Goal: Transaction & Acquisition: Book appointment/travel/reservation

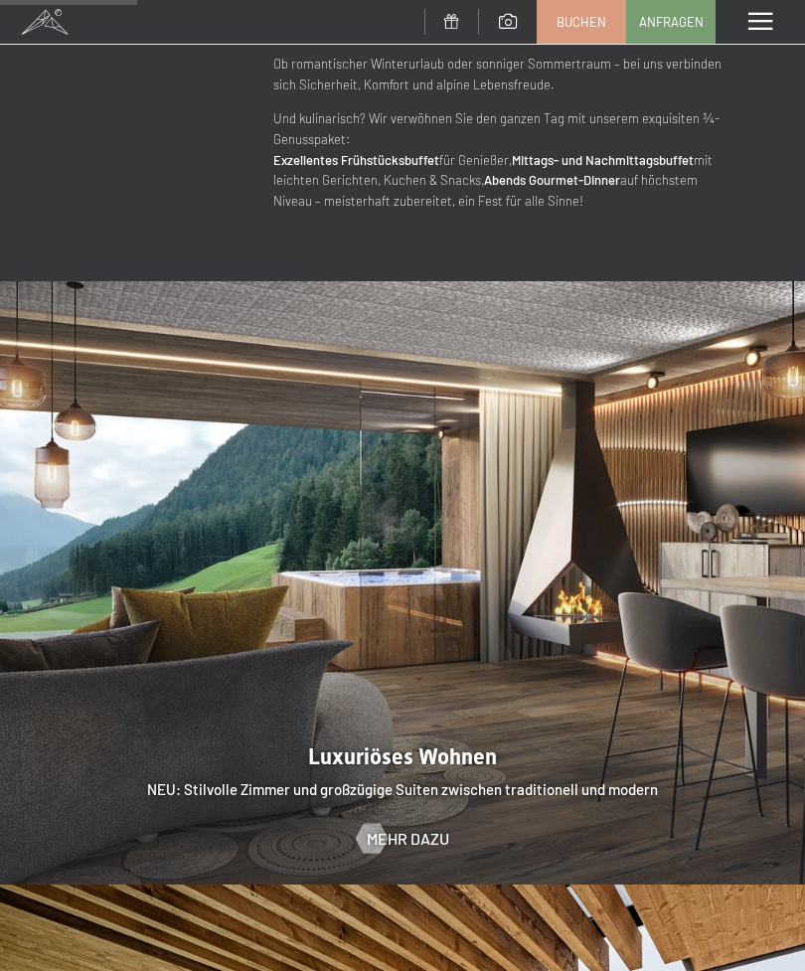
scroll to position [1472, 0]
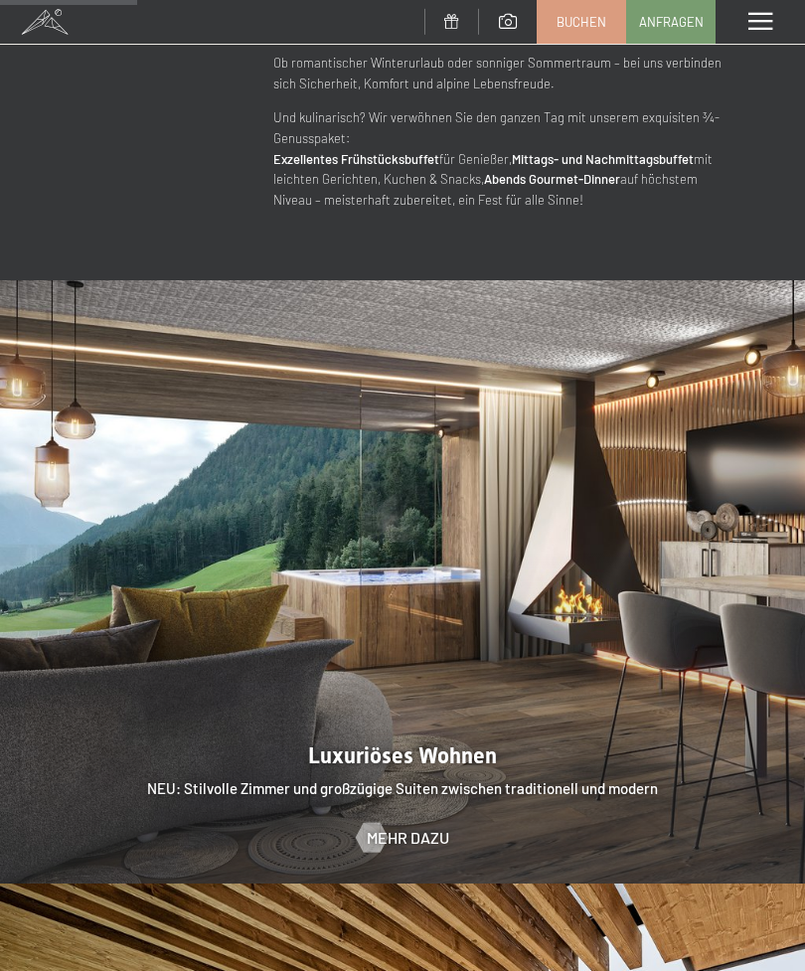
click at [416, 827] on span "Mehr dazu" at bounding box center [408, 838] width 83 height 22
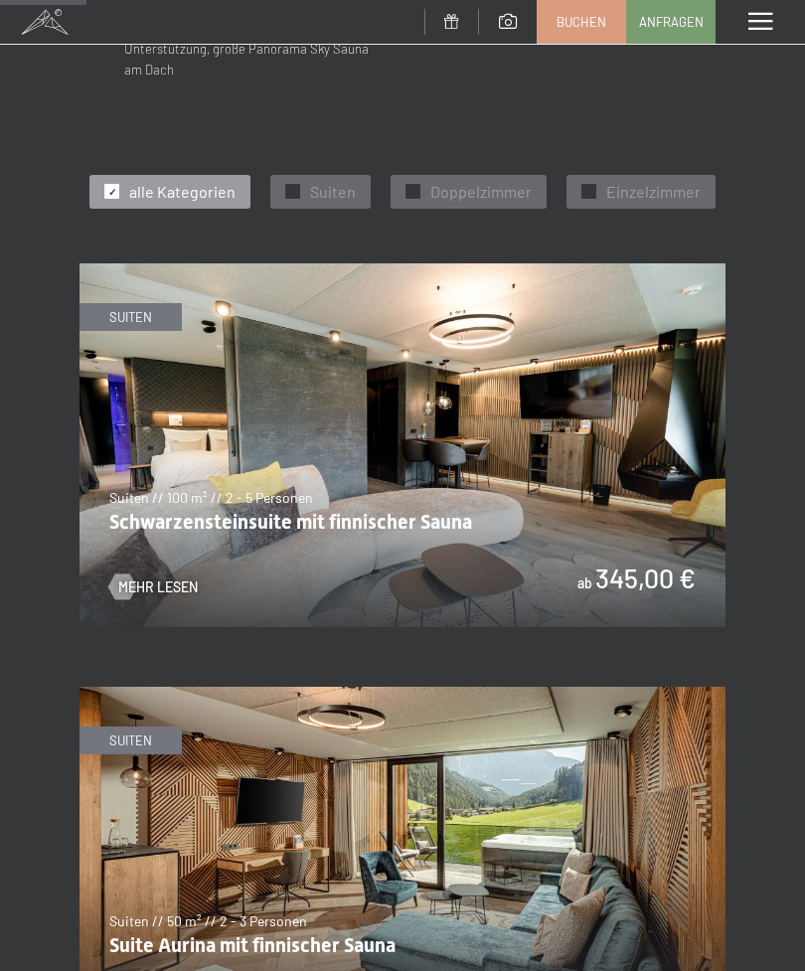
scroll to position [782, 0]
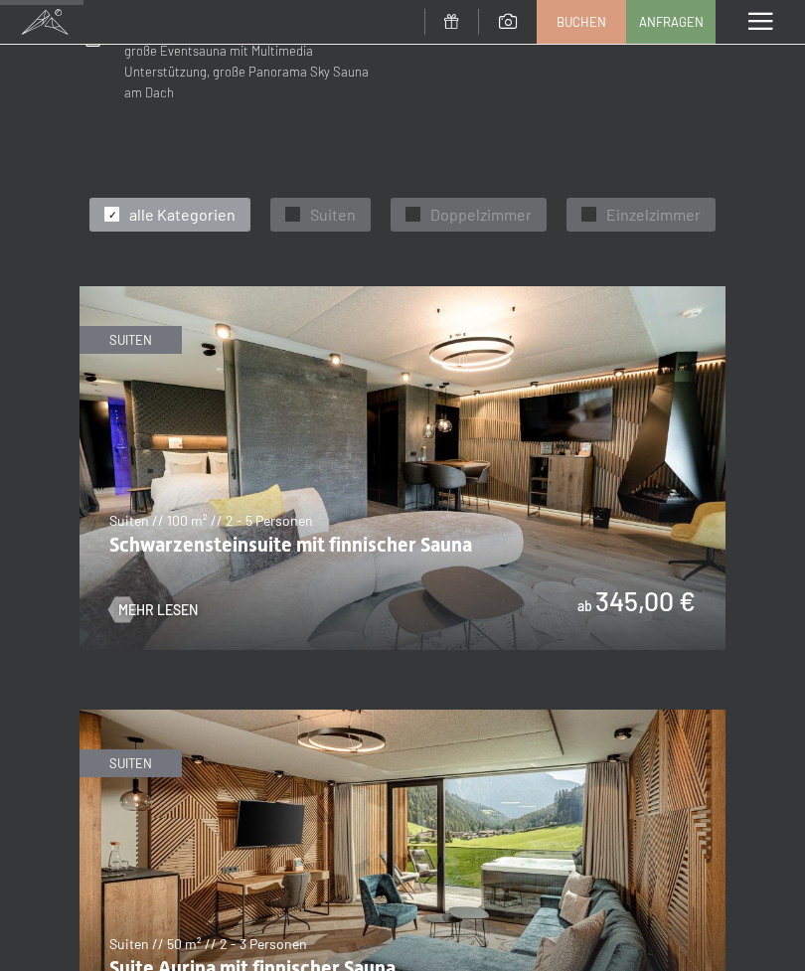
click at [664, 537] on img at bounding box center [403, 468] width 646 height 364
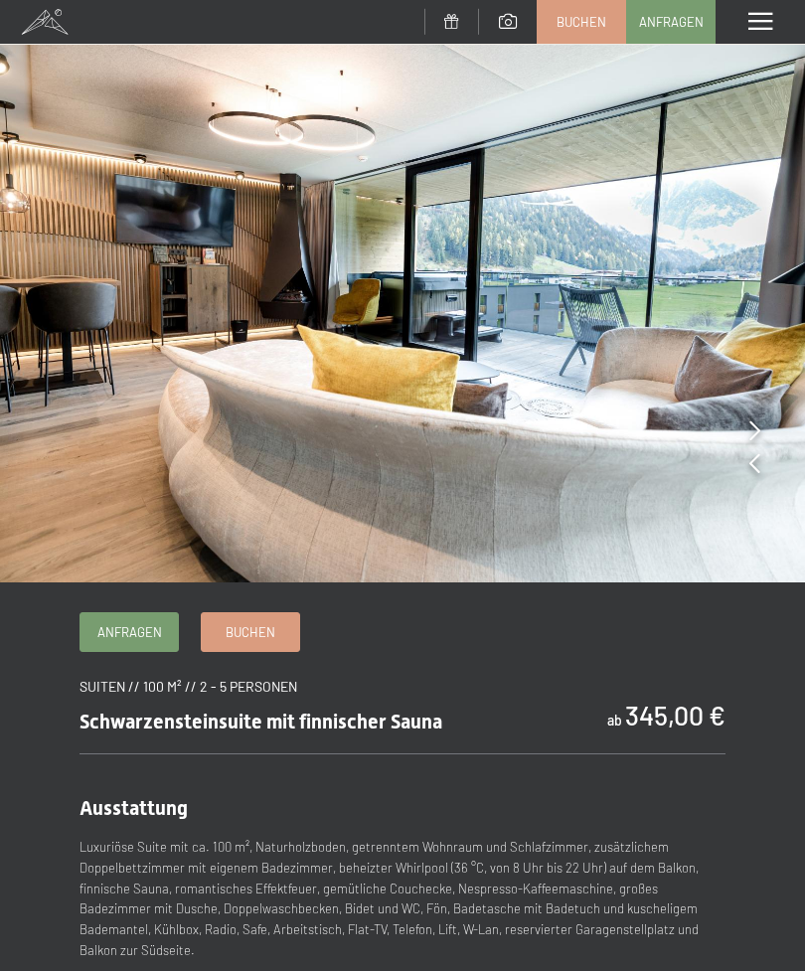
click at [259, 639] on link "Buchen" at bounding box center [250, 633] width 97 height 38
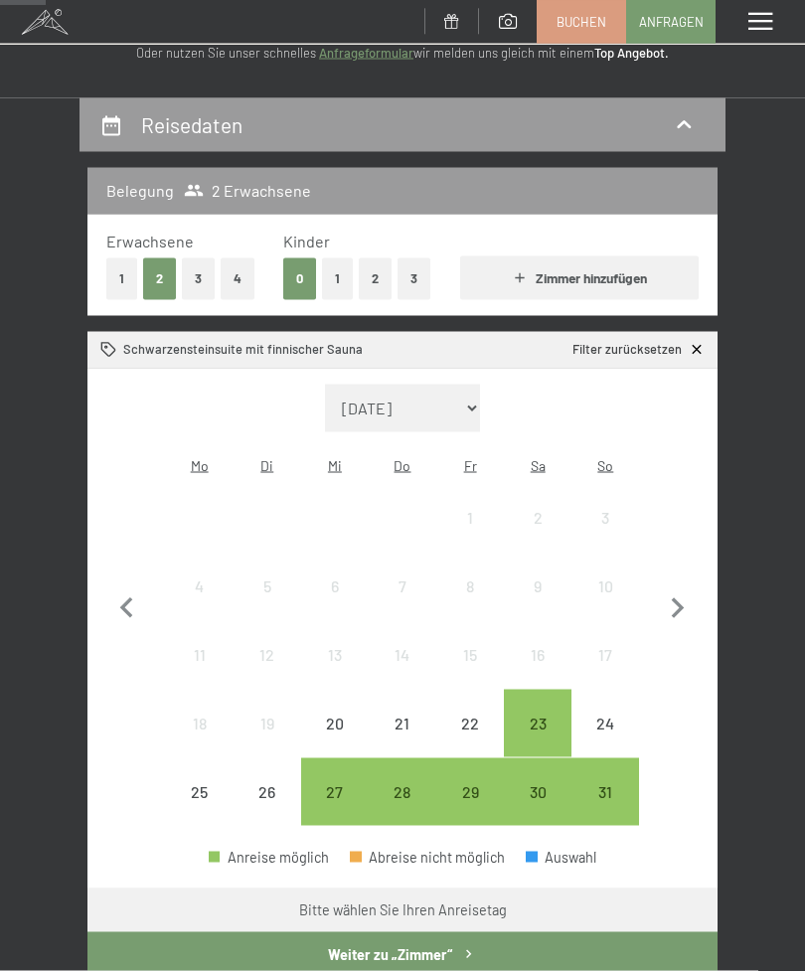
scroll to position [138, 0]
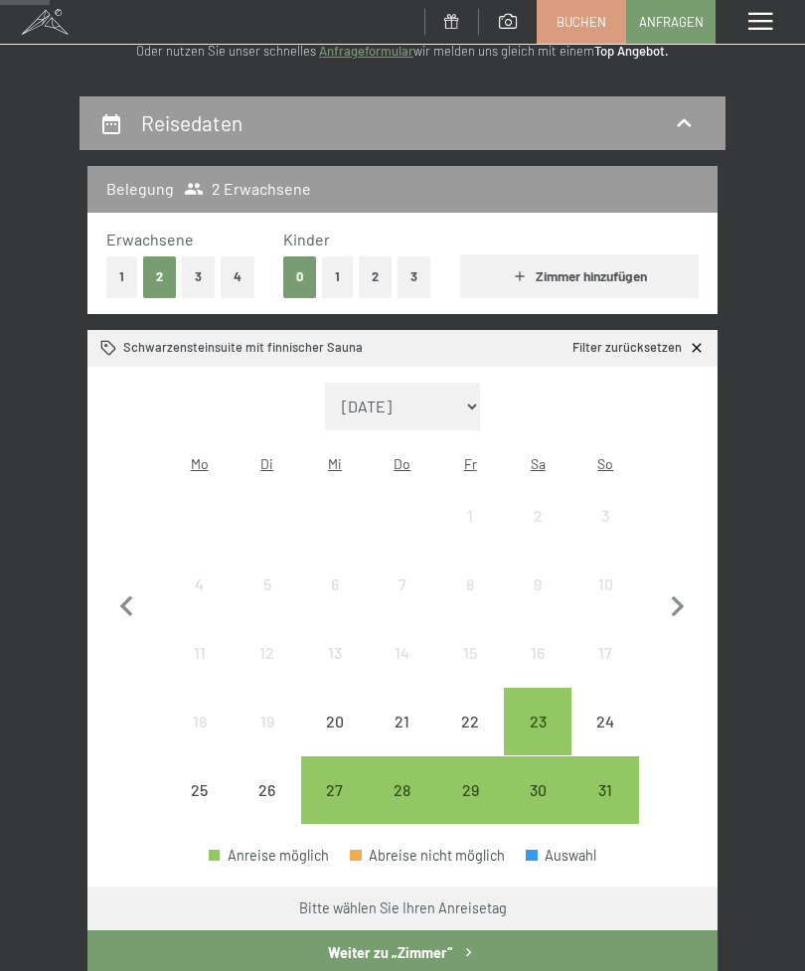
click at [276, 783] on div "26" at bounding box center [268, 815] width 64 height 64
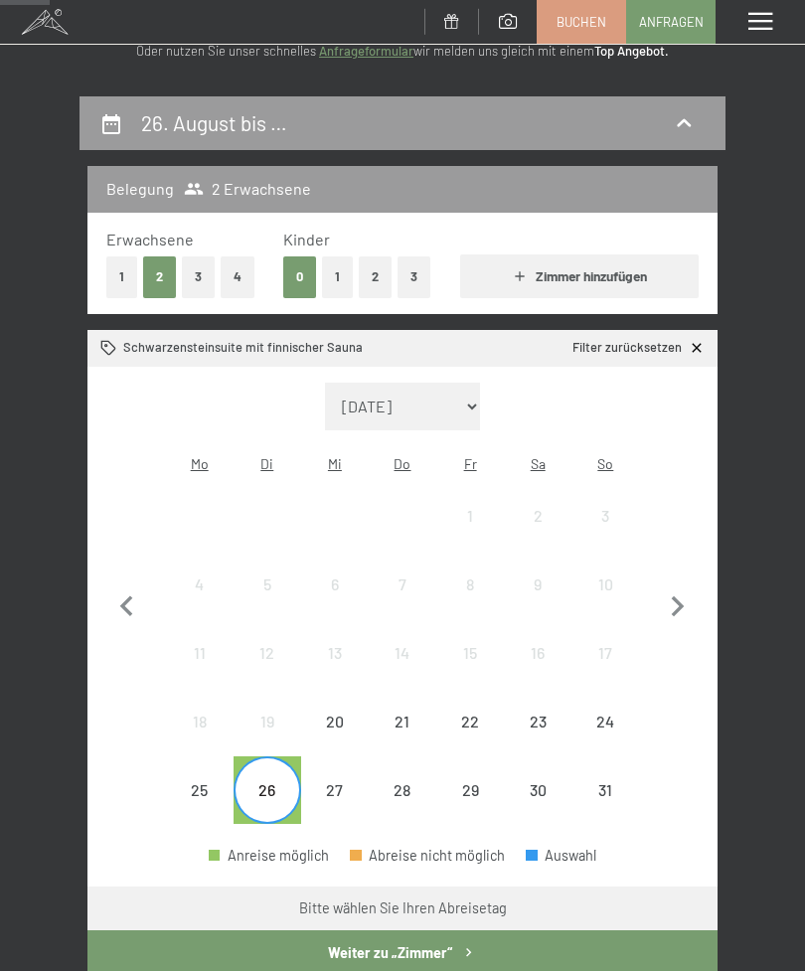
click at [541, 783] on div "30" at bounding box center [538, 815] width 64 height 64
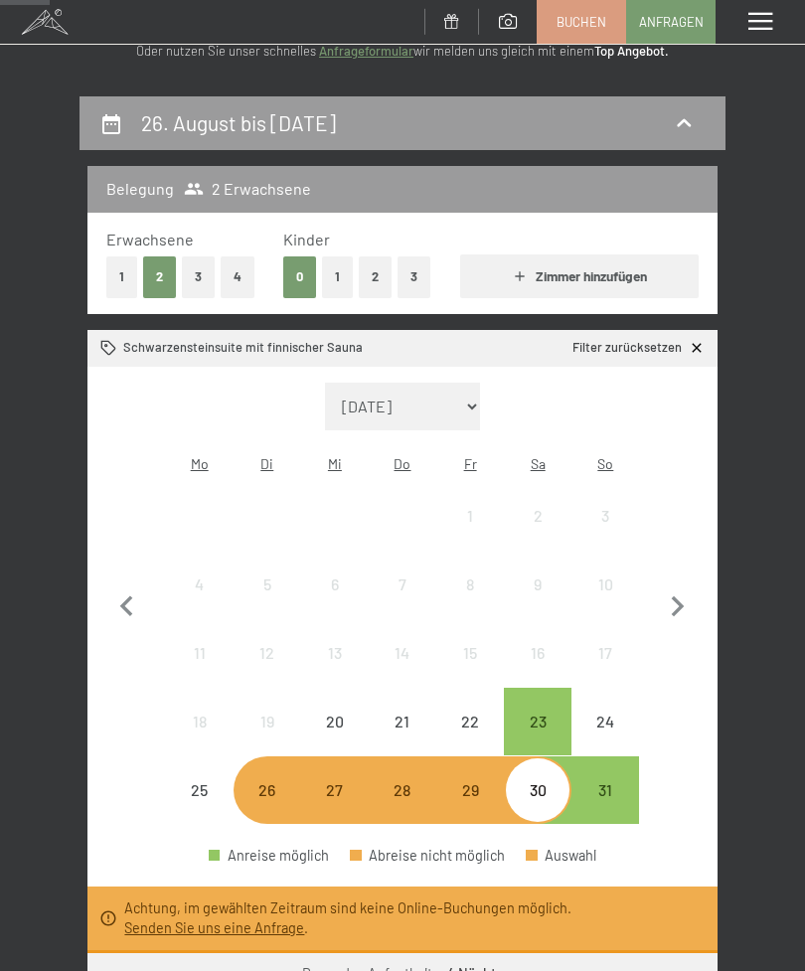
click at [688, 592] on icon "button" at bounding box center [678, 608] width 42 height 42
select select "2025-09-01"
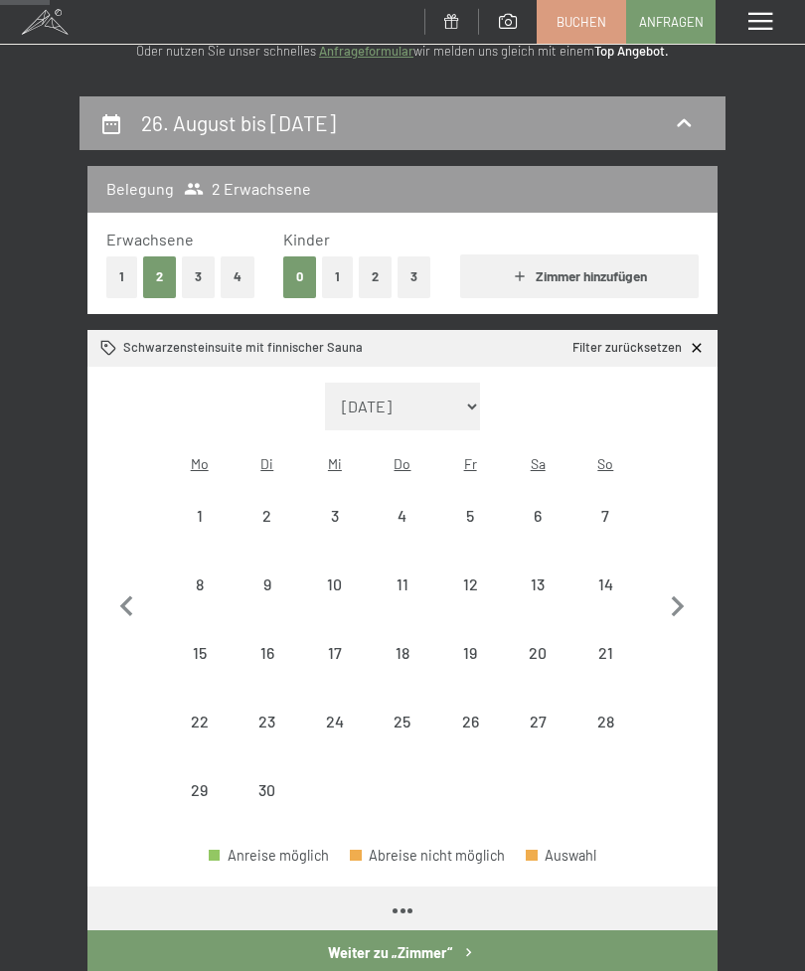
select select "2025-09-01"
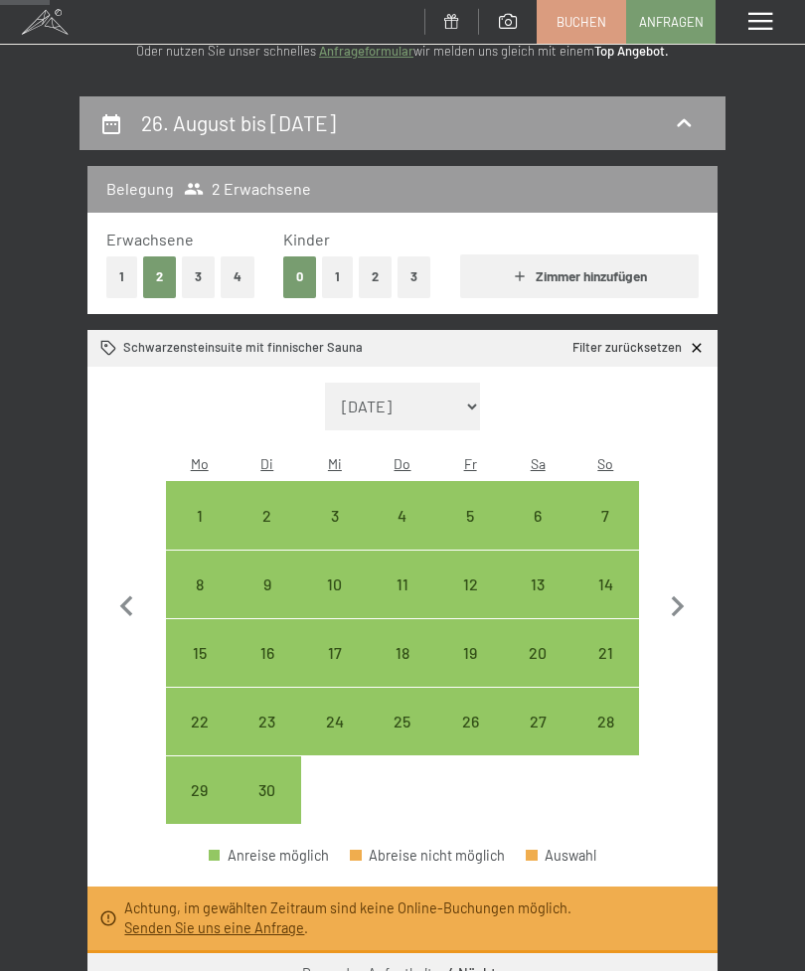
click at [144, 604] on icon "button" at bounding box center [127, 608] width 42 height 42
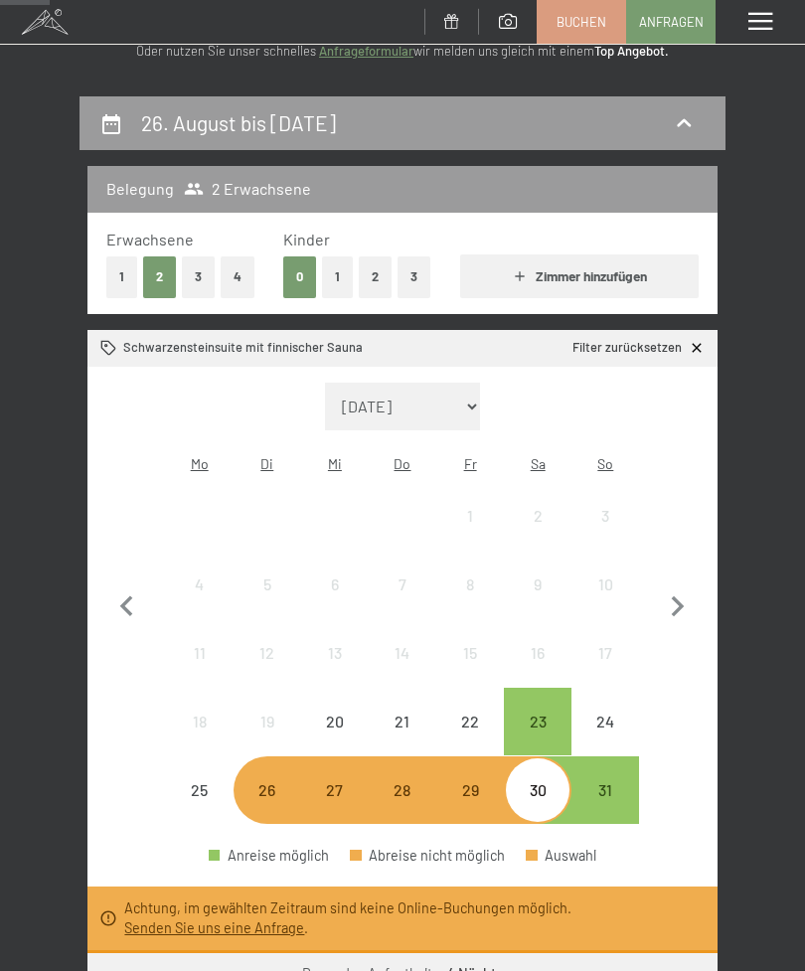
click at [540, 787] on div "30" at bounding box center [538, 815] width 64 height 64
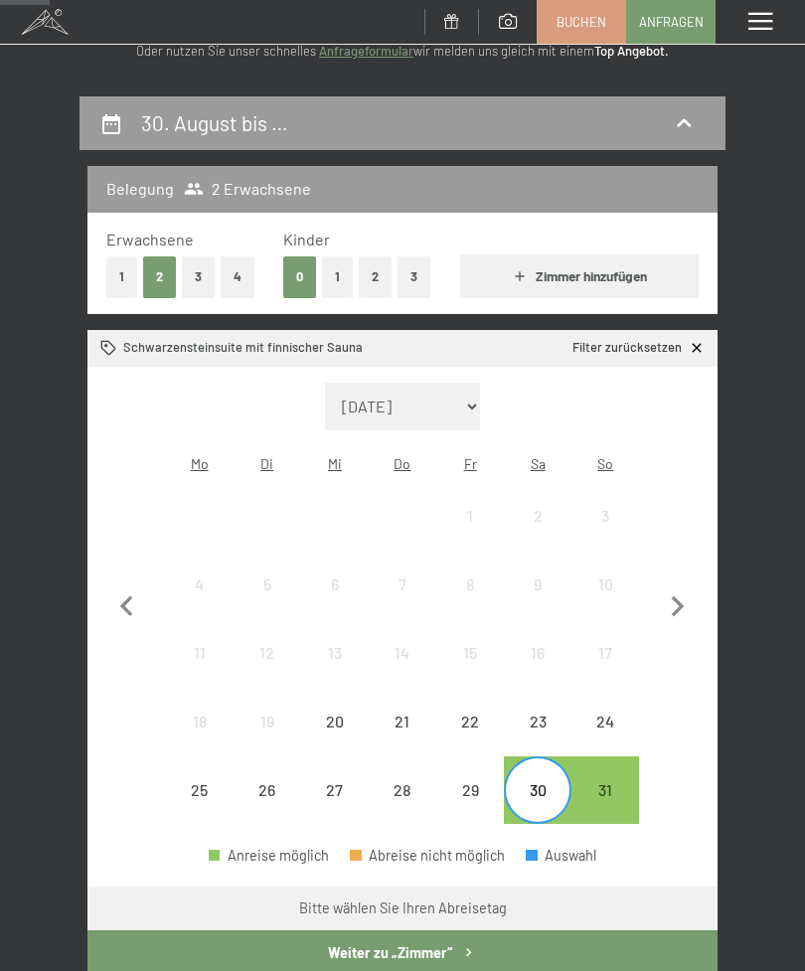
click at [673, 601] on icon "button" at bounding box center [678, 607] width 13 height 21
select select "2025-09-01"
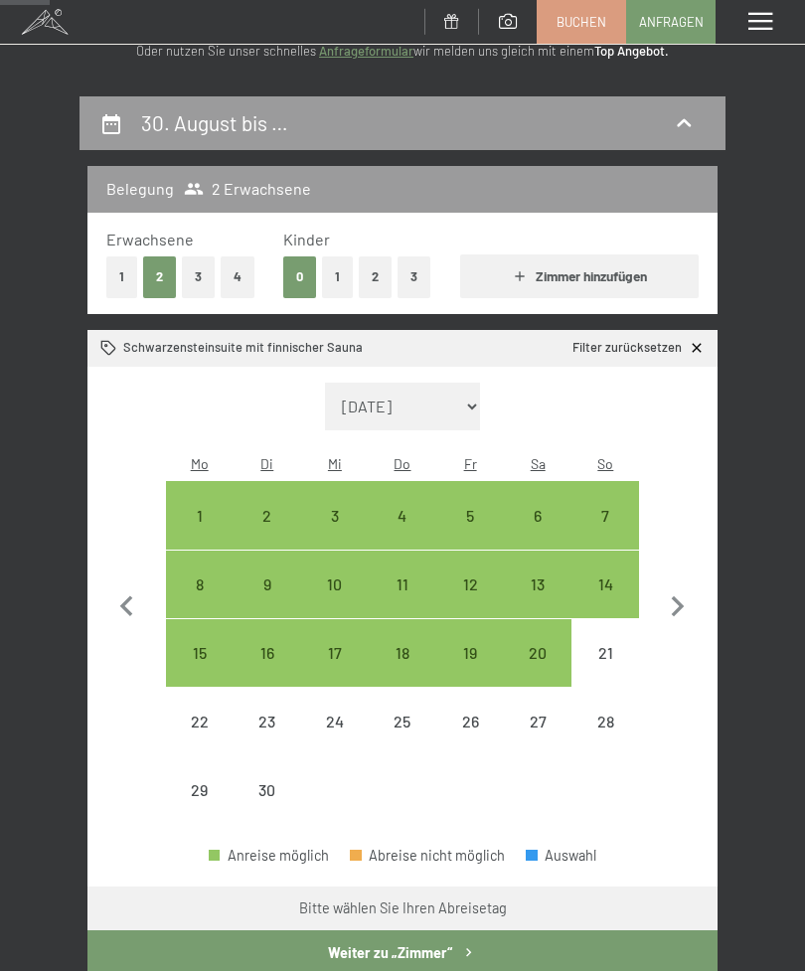
click at [143, 592] on icon "button" at bounding box center [127, 608] width 42 height 42
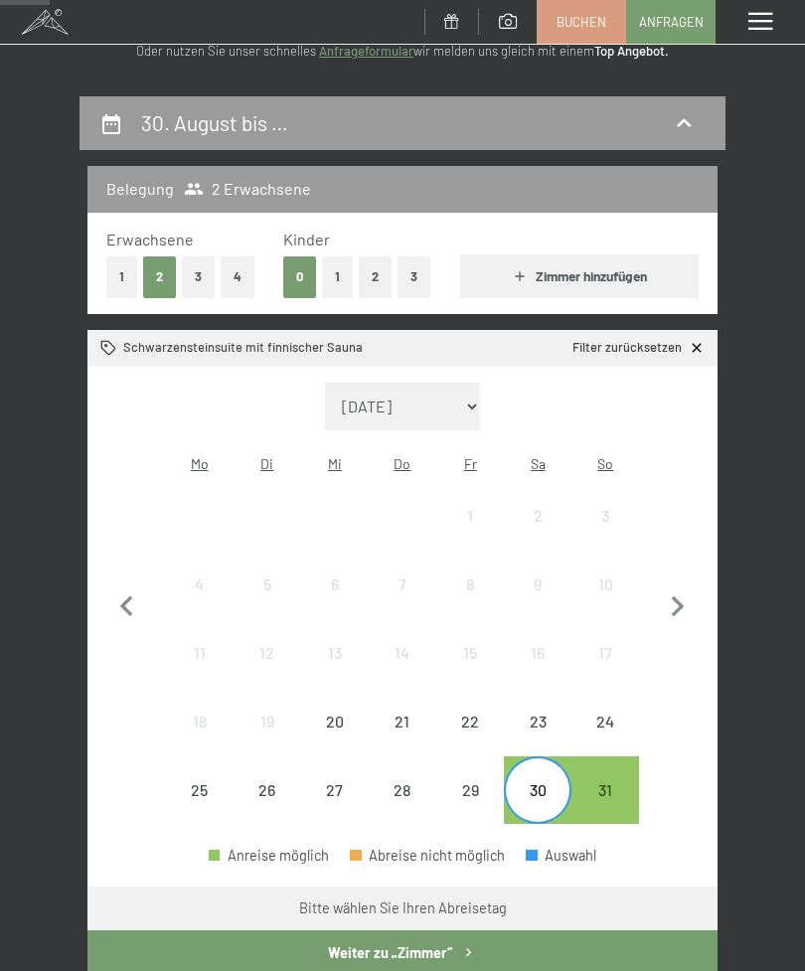
click at [672, 595] on icon "button" at bounding box center [678, 608] width 42 height 42
select select "2025-09-01"
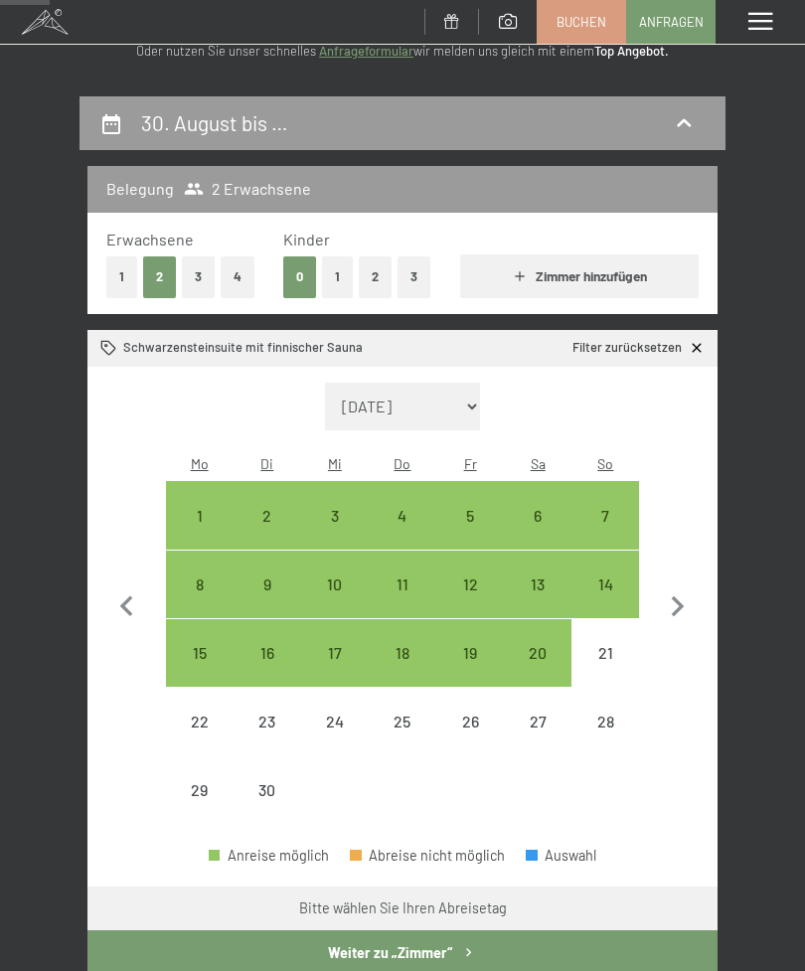
click at [270, 508] on div "2" at bounding box center [268, 540] width 64 height 64
select select "2025-09-01"
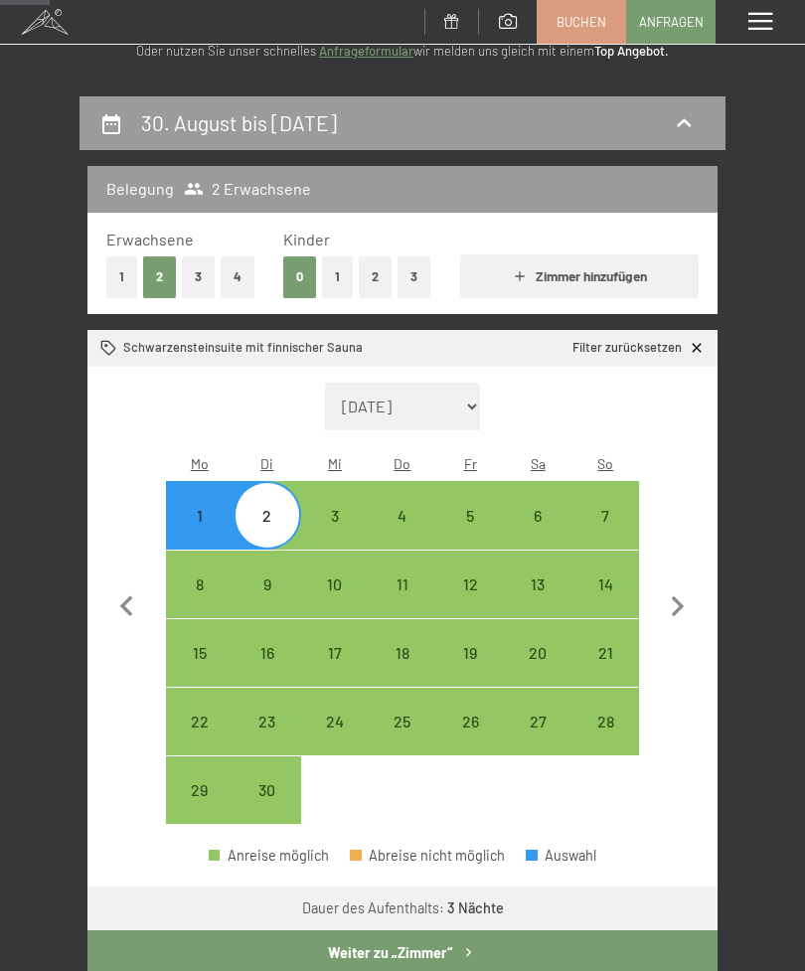
click at [540, 508] on div "6" at bounding box center [538, 540] width 64 height 64
select select "2025-09-01"
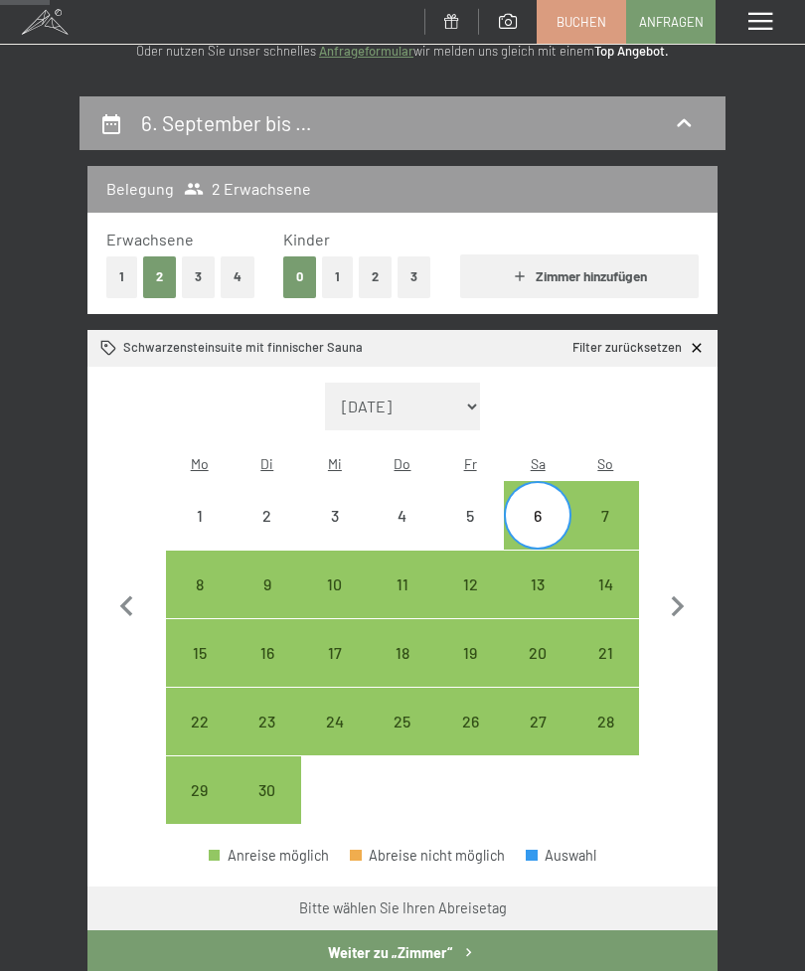
click at [272, 508] on div "2" at bounding box center [268, 540] width 64 height 64
select select "2025-09-01"
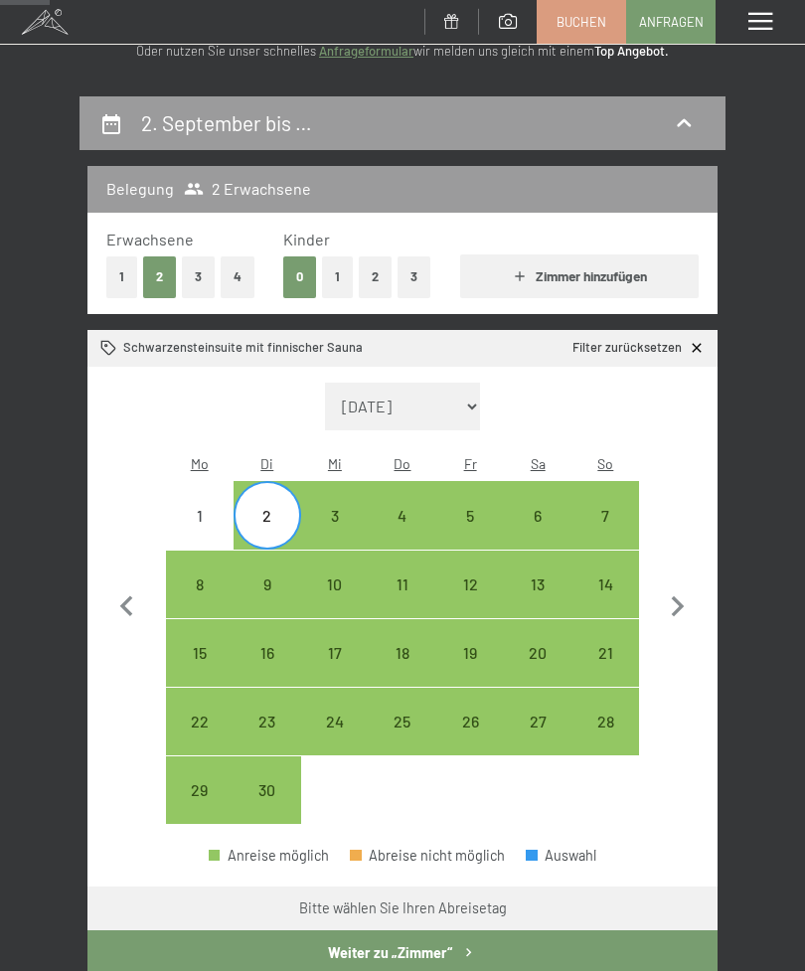
click at [536, 508] on div "6" at bounding box center [538, 540] width 64 height 64
select select "2025-09-01"
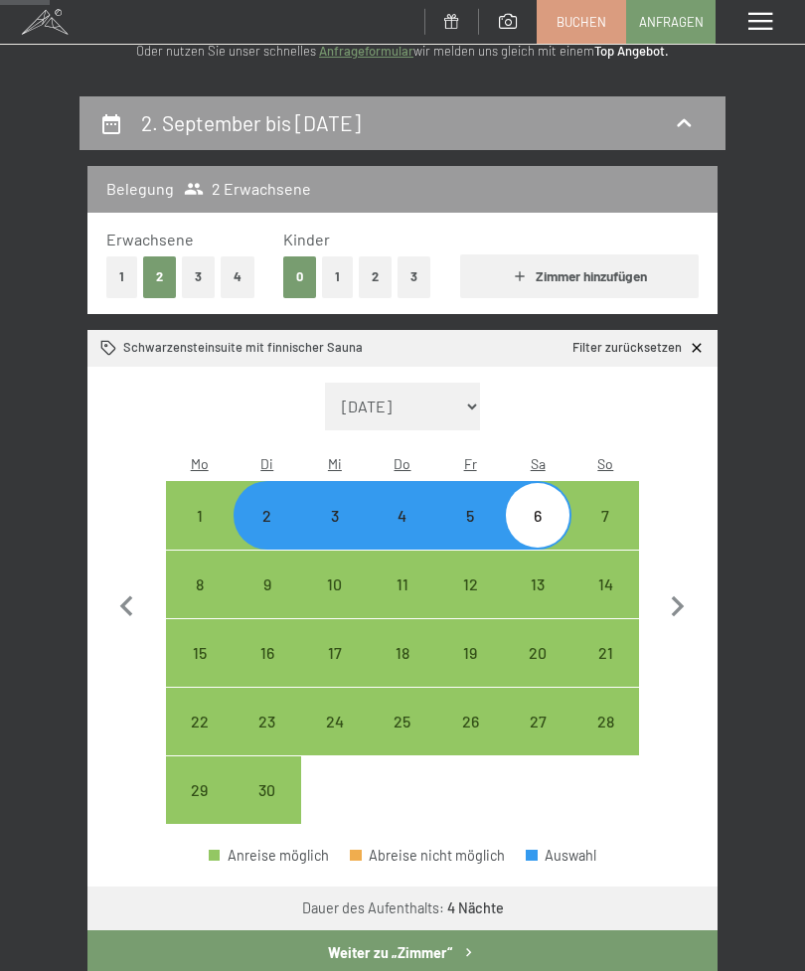
click at [414, 935] on button "Weiter zu „Zimmer“" at bounding box center [403, 954] width 630 height 46
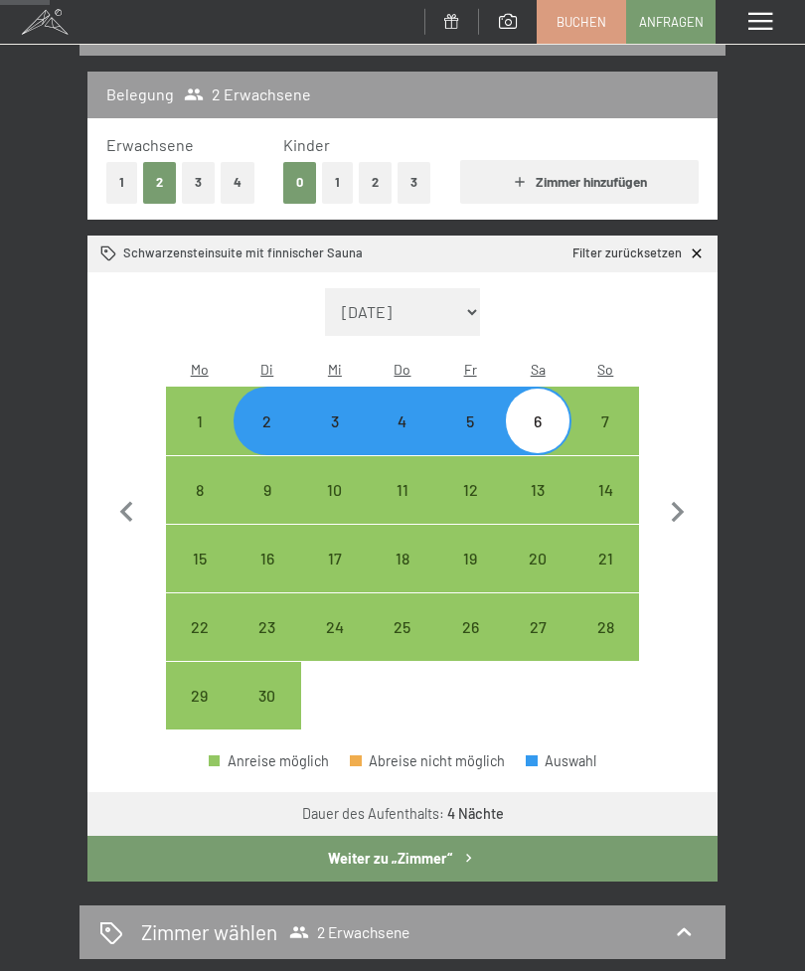
select select "2025-09-01"
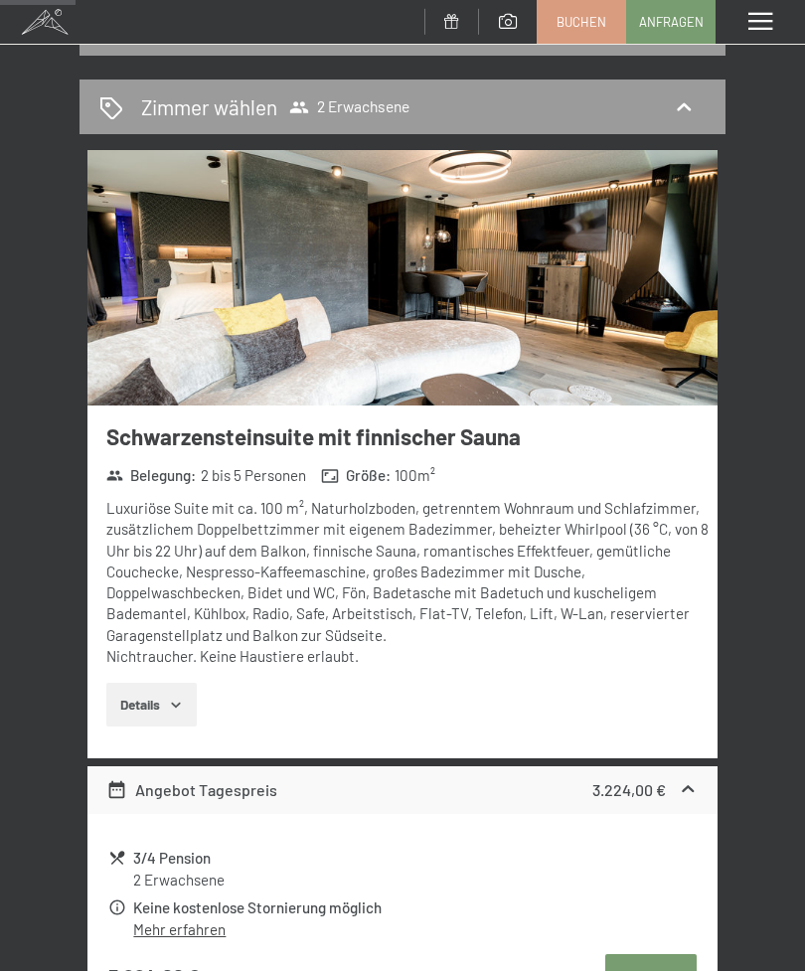
click at [574, 289] on img at bounding box center [403, 278] width 630 height 256
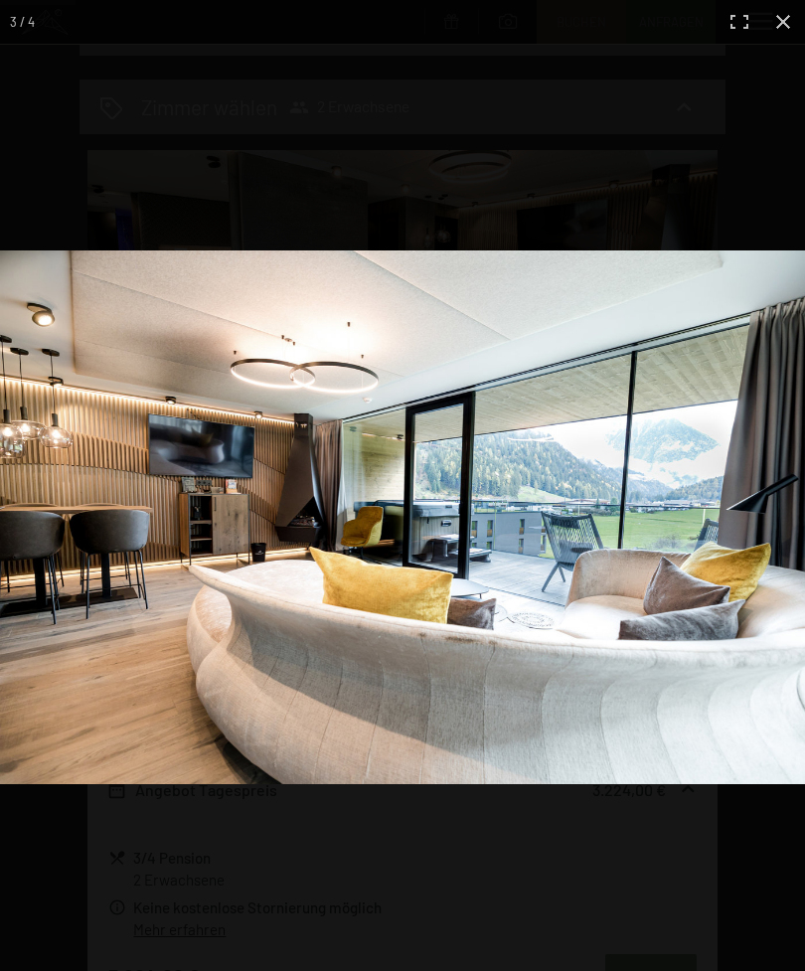
click at [804, 48] on div at bounding box center [402, 485] width 805 height 971
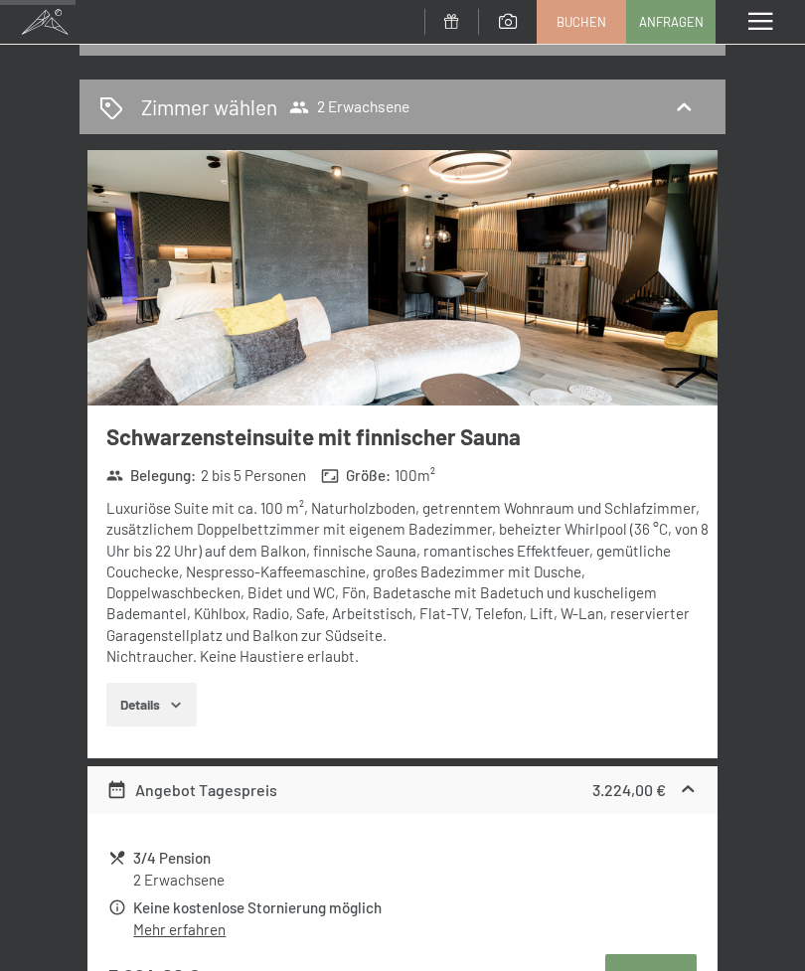
click at [794, 32] on div "Menü" at bounding box center [760, 22] width 89 height 44
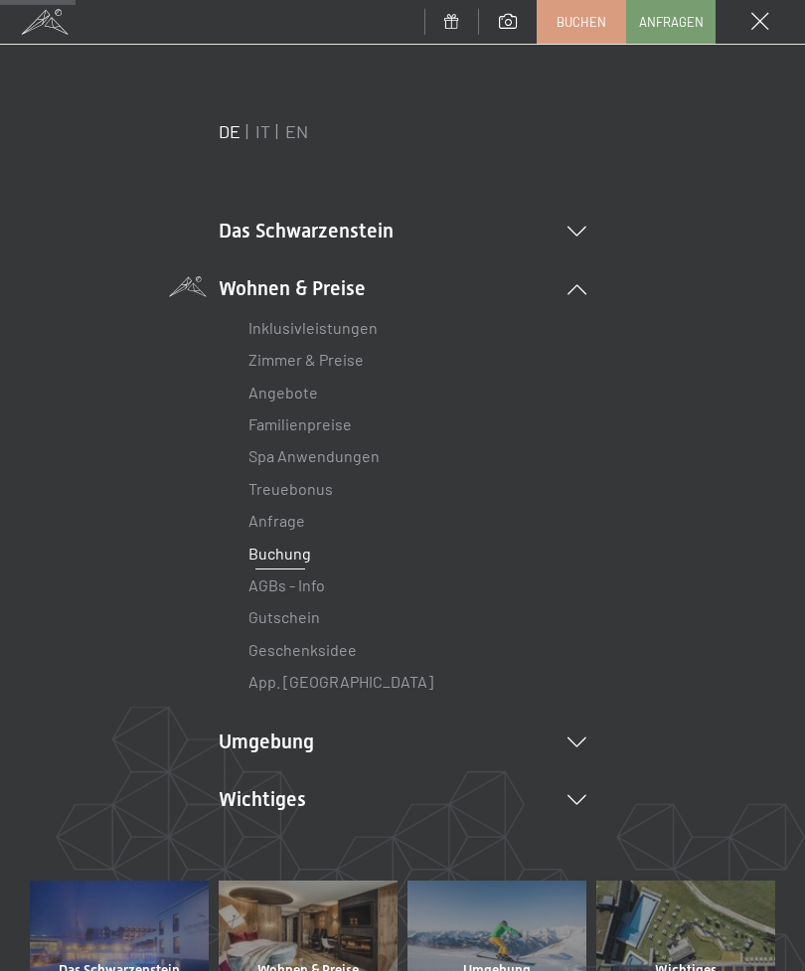
click at [351, 365] on link "Zimmer & Preise" at bounding box center [306, 359] width 115 height 19
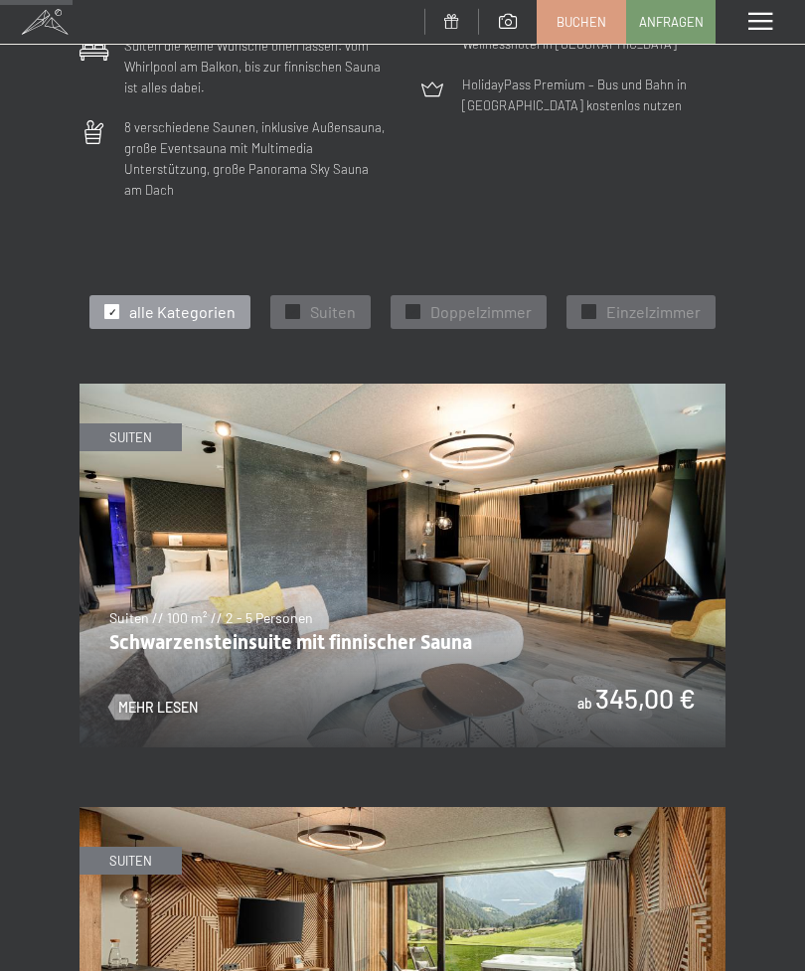
scroll to position [685, 0]
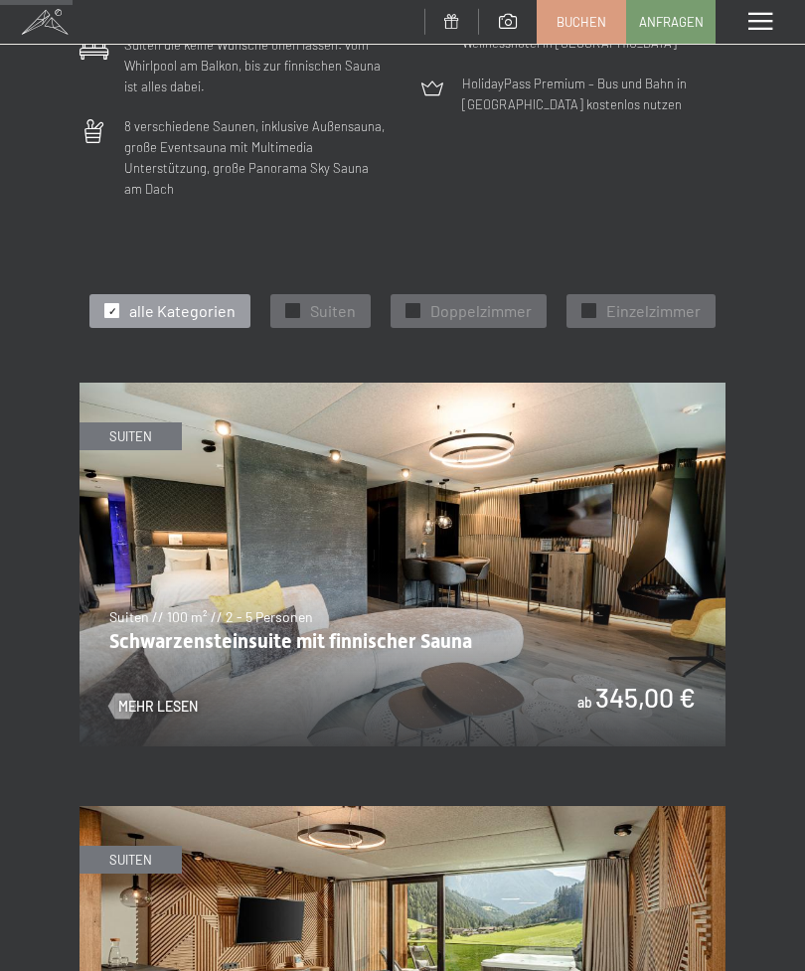
click at [300, 303] on div at bounding box center [292, 310] width 15 height 15
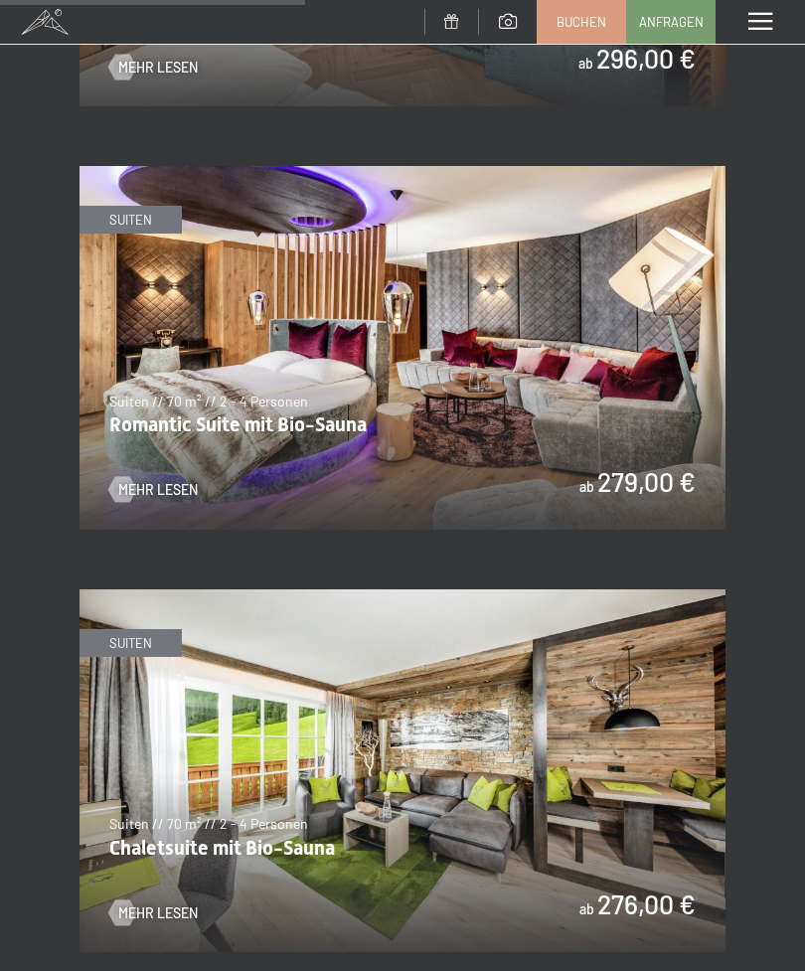
scroll to position [1747, 0]
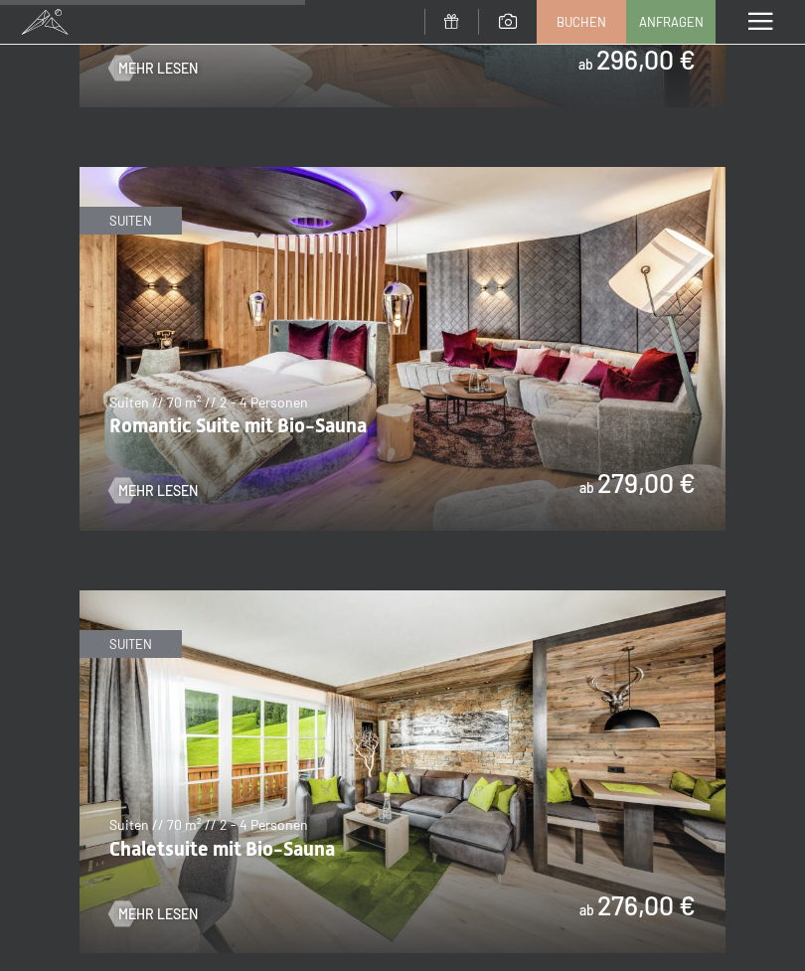
click at [615, 357] on img at bounding box center [403, 349] width 646 height 364
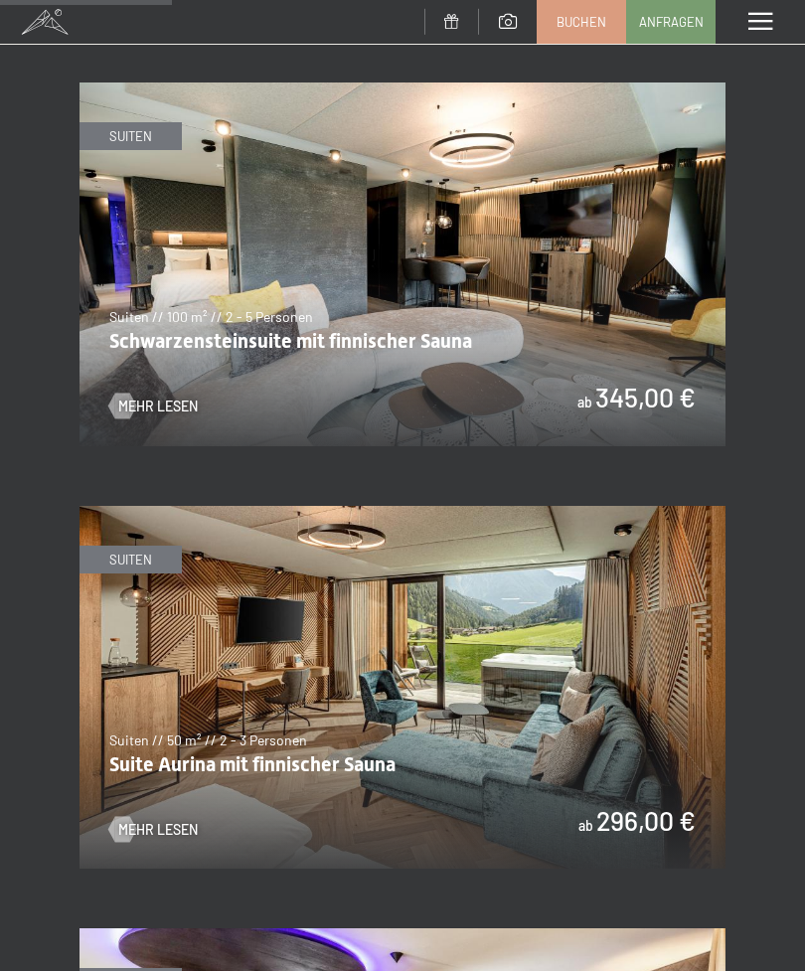
scroll to position [984, 0]
click at [585, 674] on img at bounding box center [403, 689] width 646 height 364
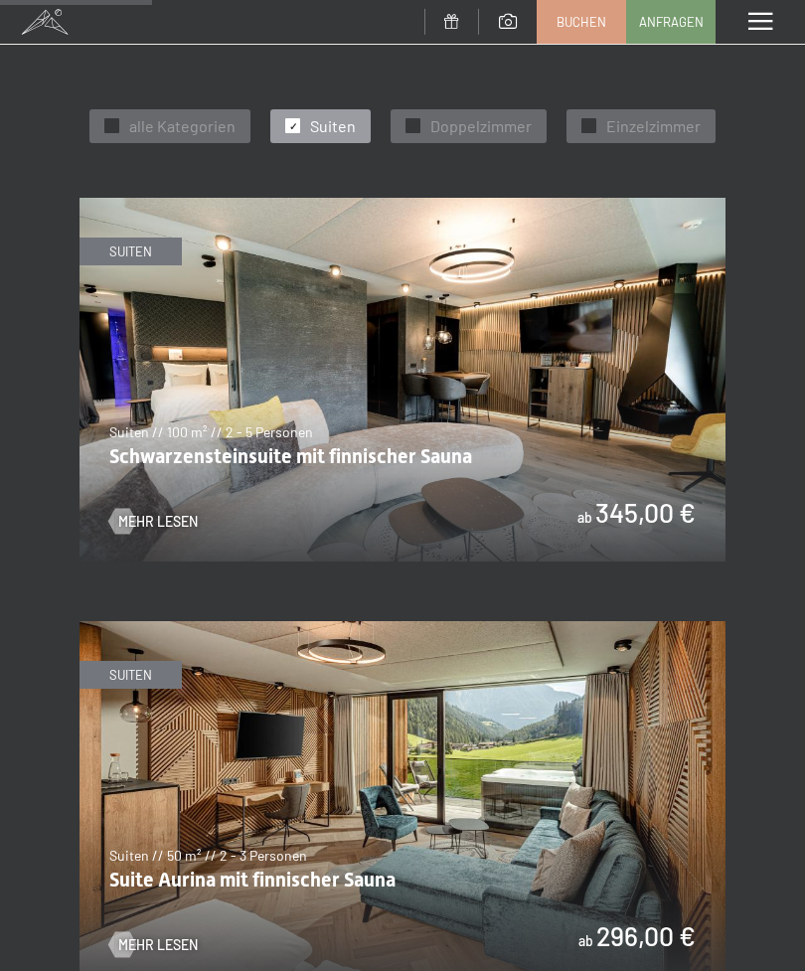
scroll to position [869, 0]
click at [162, 515] on img at bounding box center [403, 381] width 646 height 364
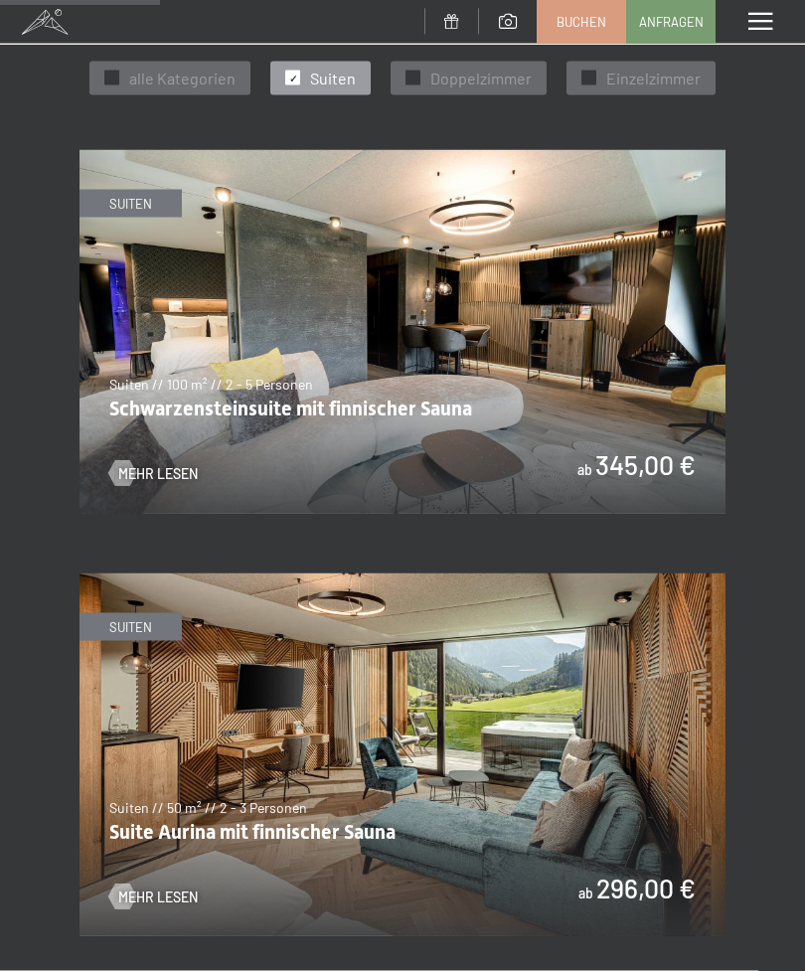
scroll to position [917, 0]
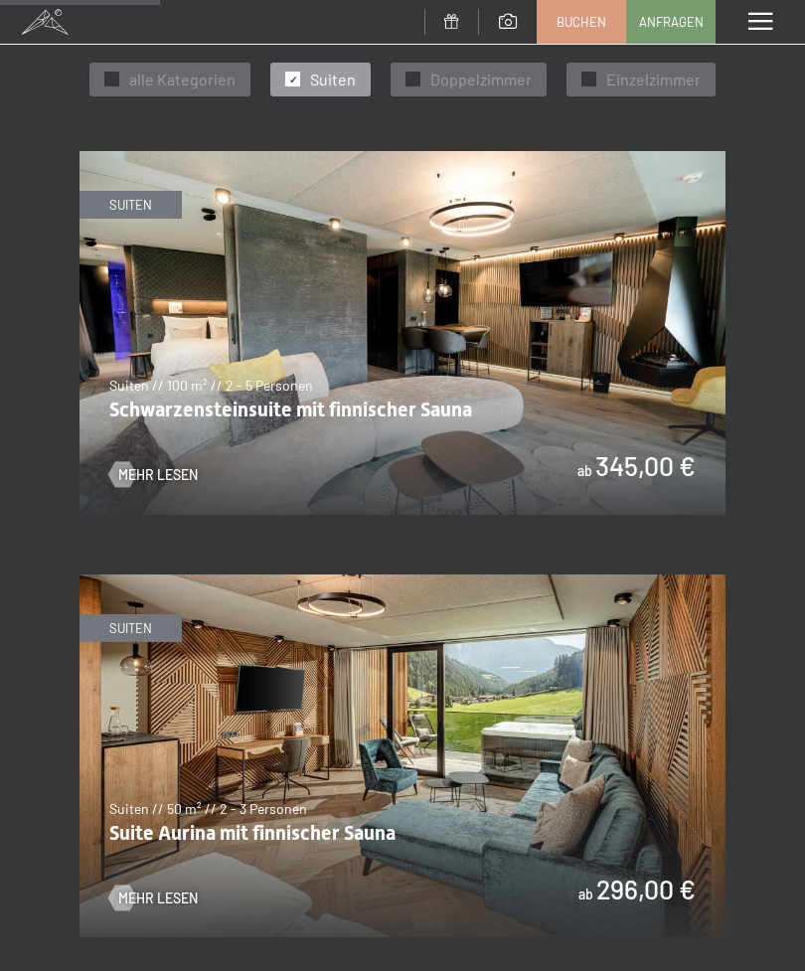
click at [553, 754] on img at bounding box center [403, 757] width 646 height 364
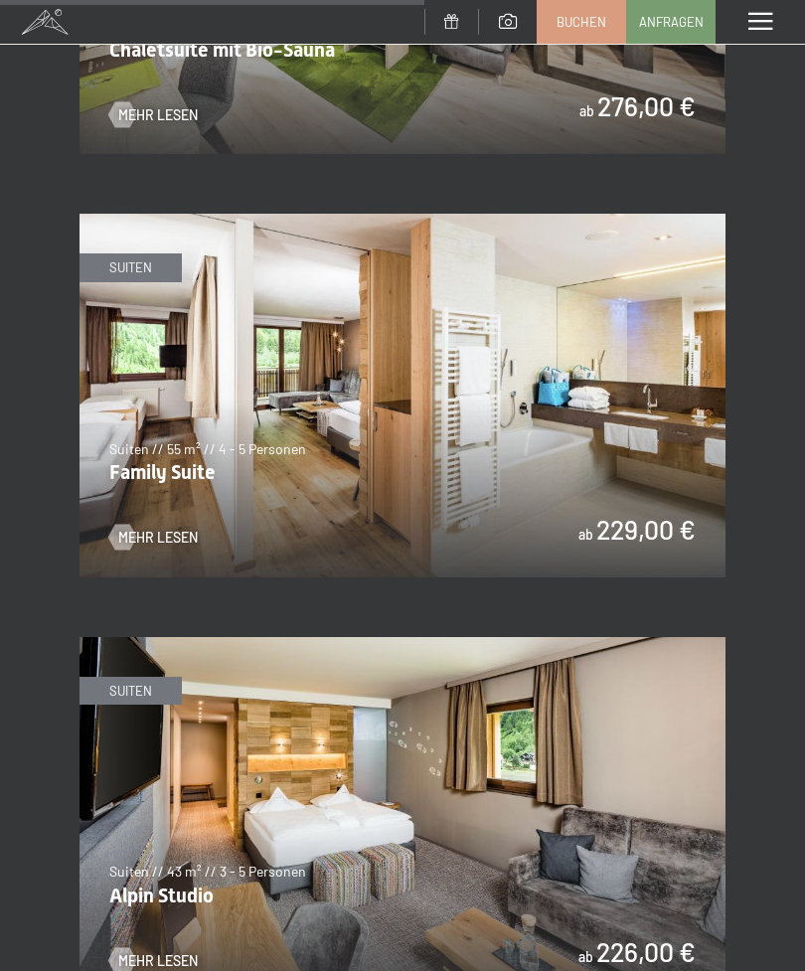
scroll to position [2544, 0]
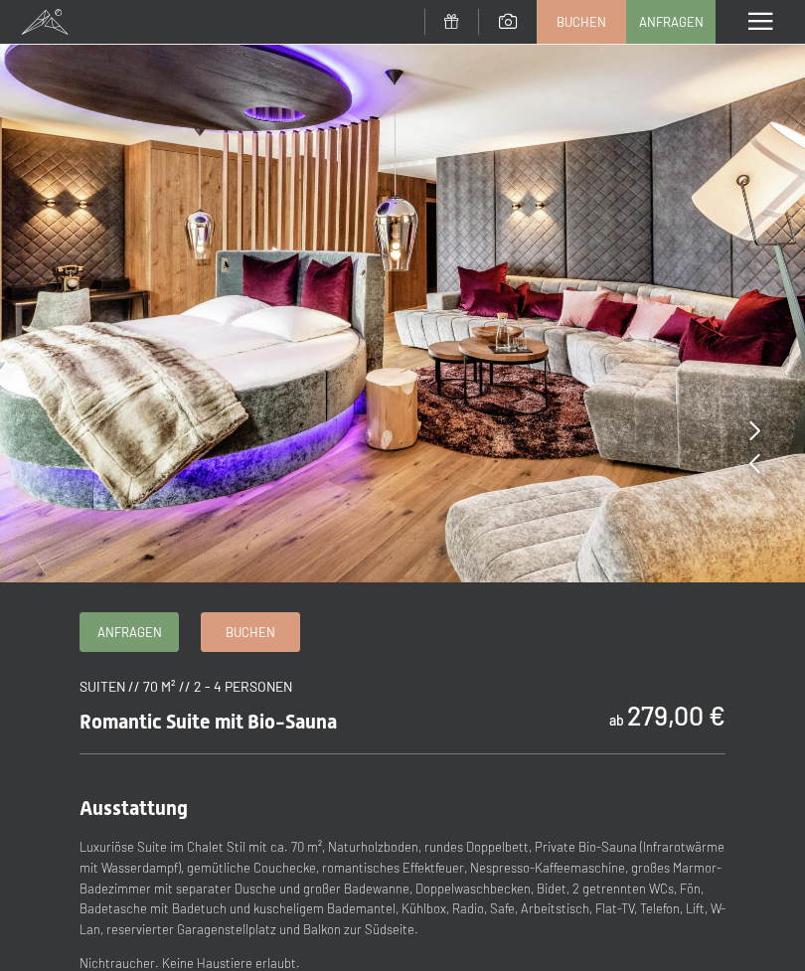
click at [757, 437] on icon at bounding box center [755, 431] width 11 height 20
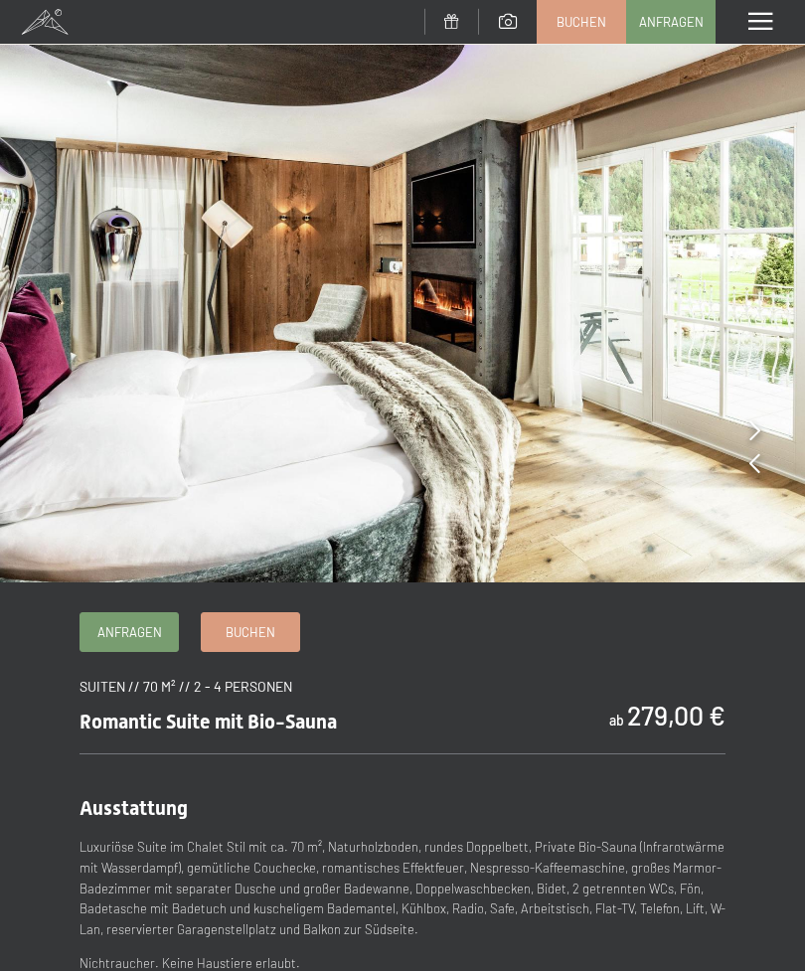
click at [755, 430] on icon at bounding box center [755, 431] width 11 height 20
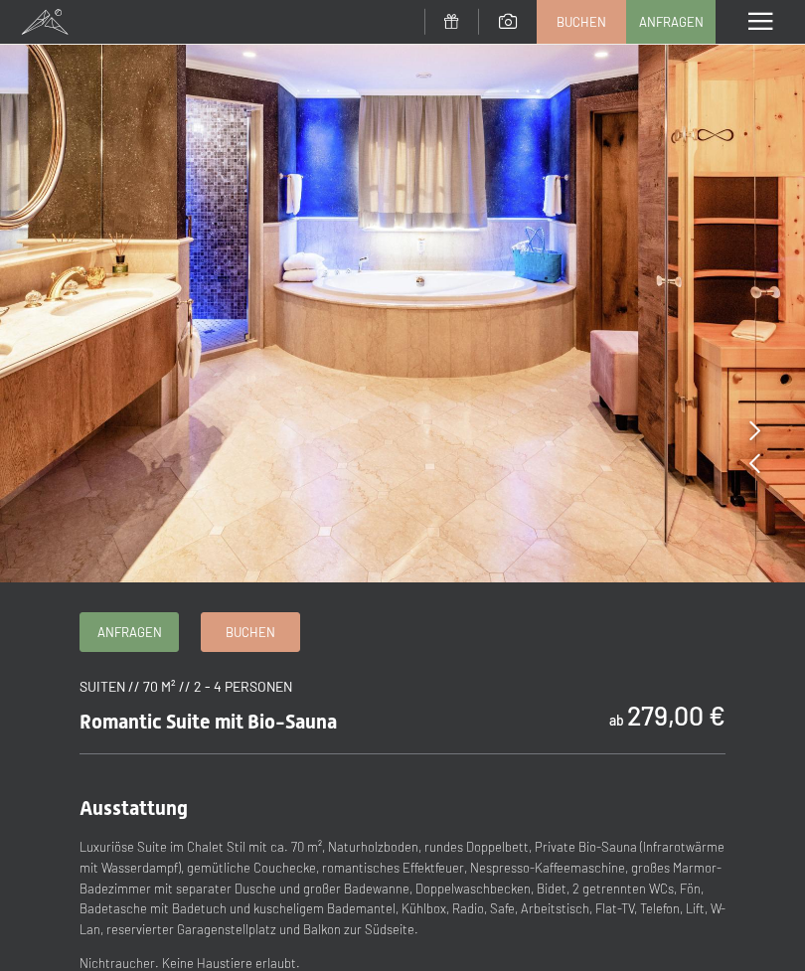
click at [751, 430] on icon at bounding box center [755, 431] width 11 height 20
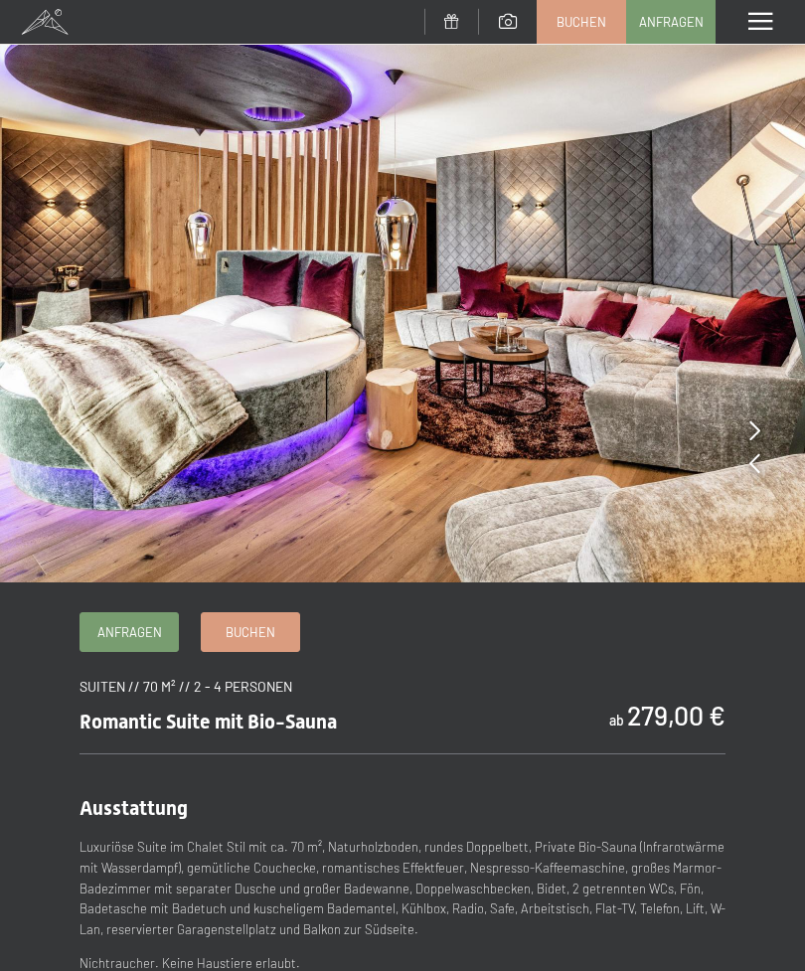
click at [753, 439] on icon at bounding box center [755, 431] width 11 height 20
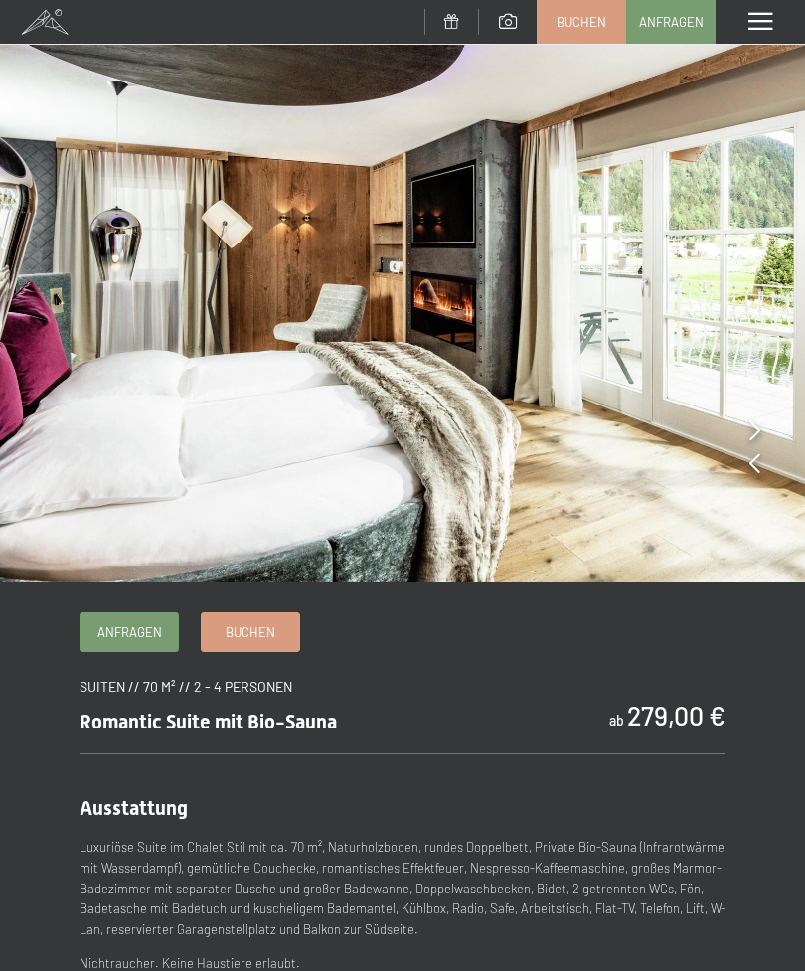
click at [753, 440] on icon at bounding box center [755, 431] width 11 height 20
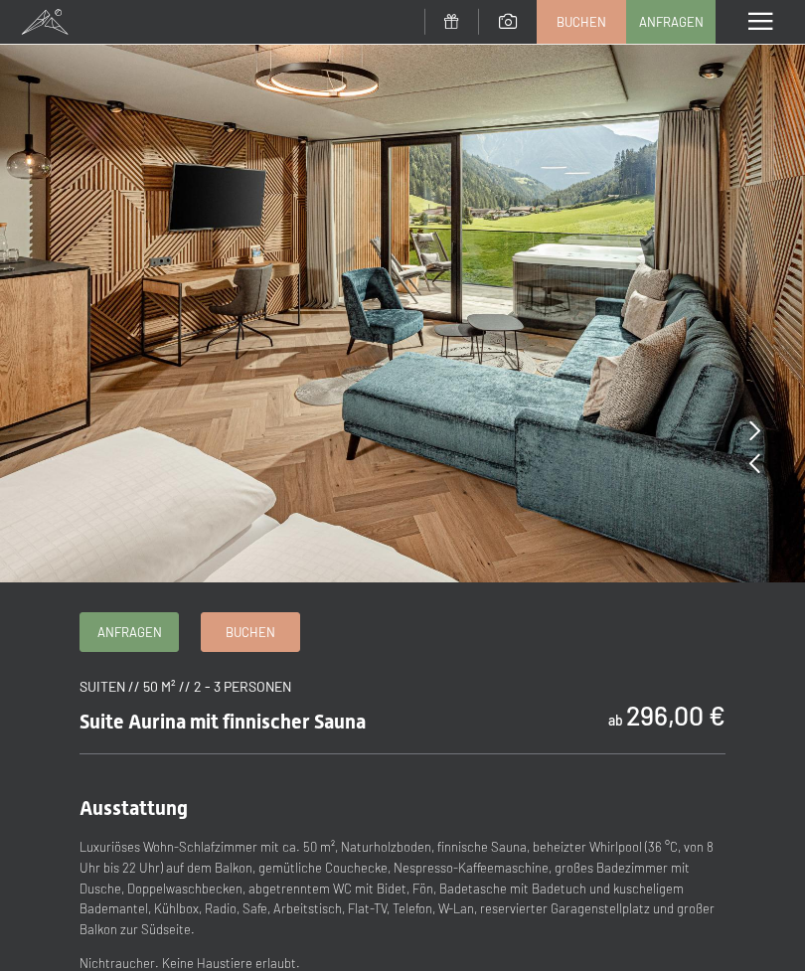
click at [751, 432] on icon at bounding box center [755, 431] width 11 height 20
click at [755, 428] on icon at bounding box center [755, 431] width 11 height 20
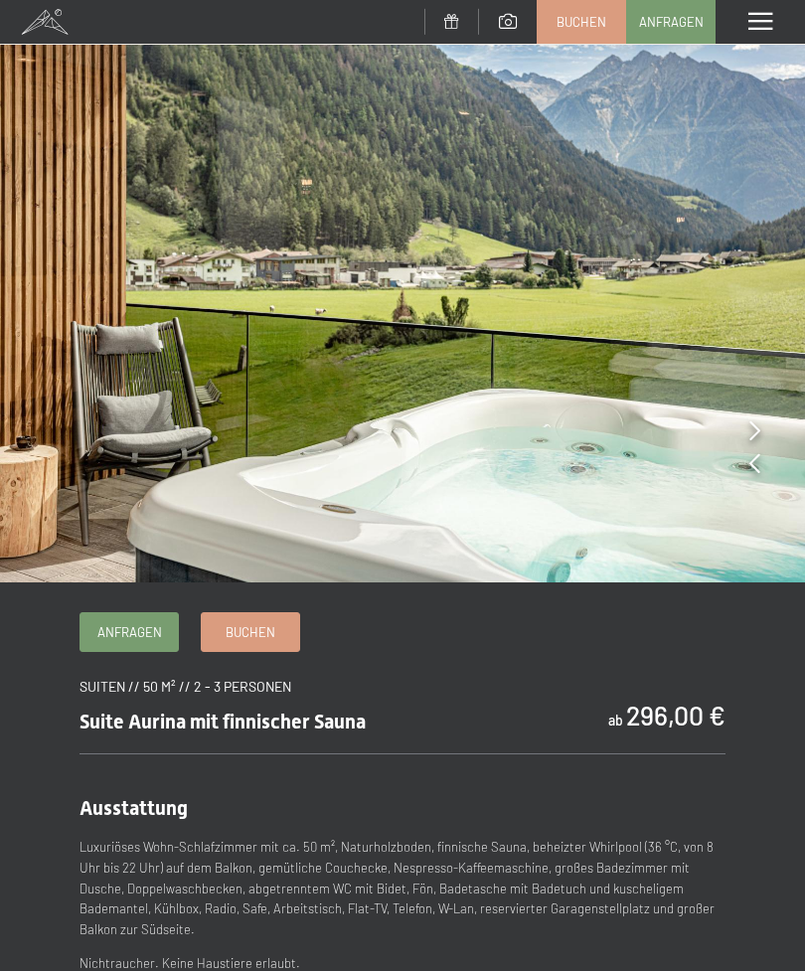
click at [750, 438] on icon at bounding box center [755, 431] width 11 height 20
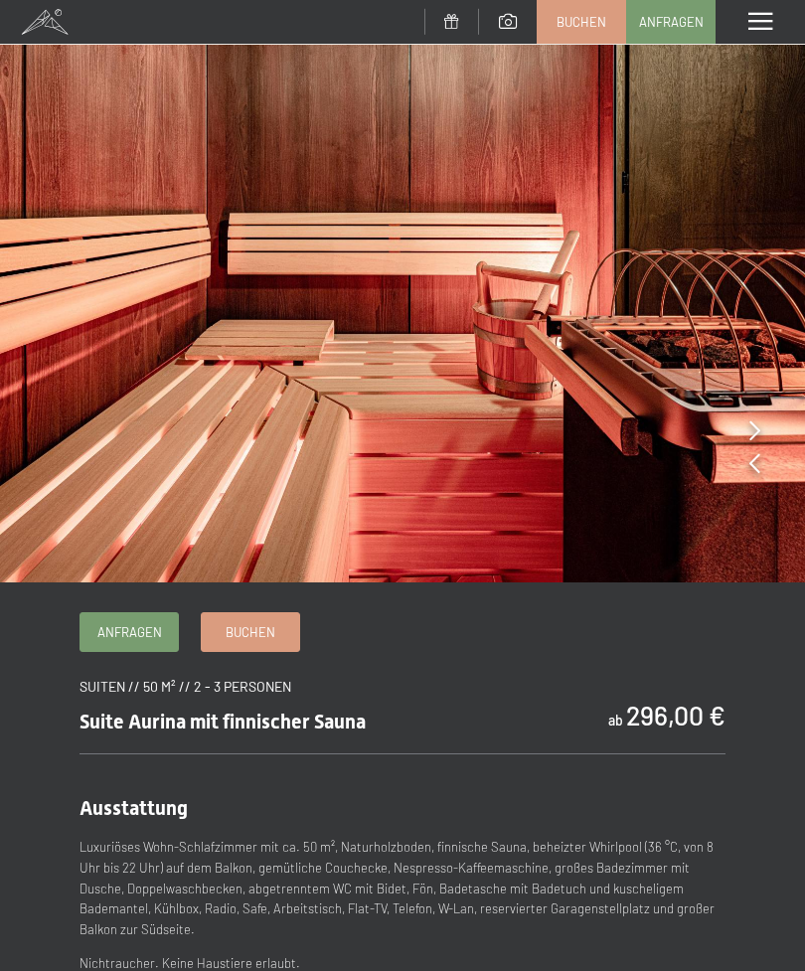
click at [757, 430] on icon at bounding box center [755, 431] width 11 height 20
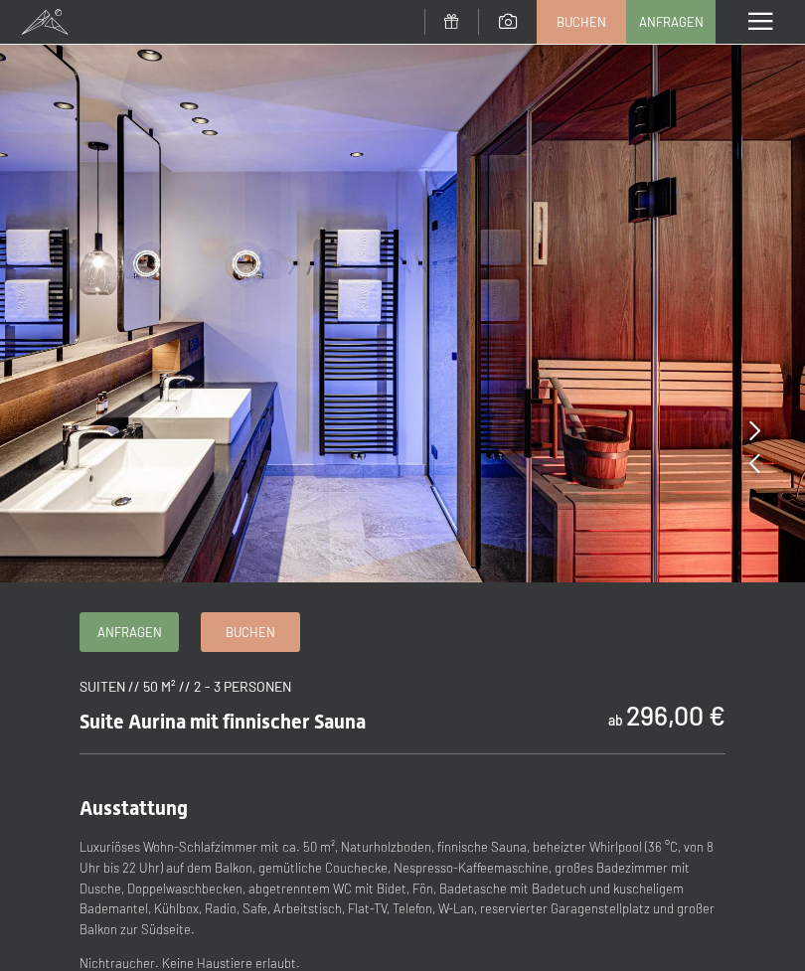
click at [755, 438] on icon at bounding box center [755, 431] width 11 height 20
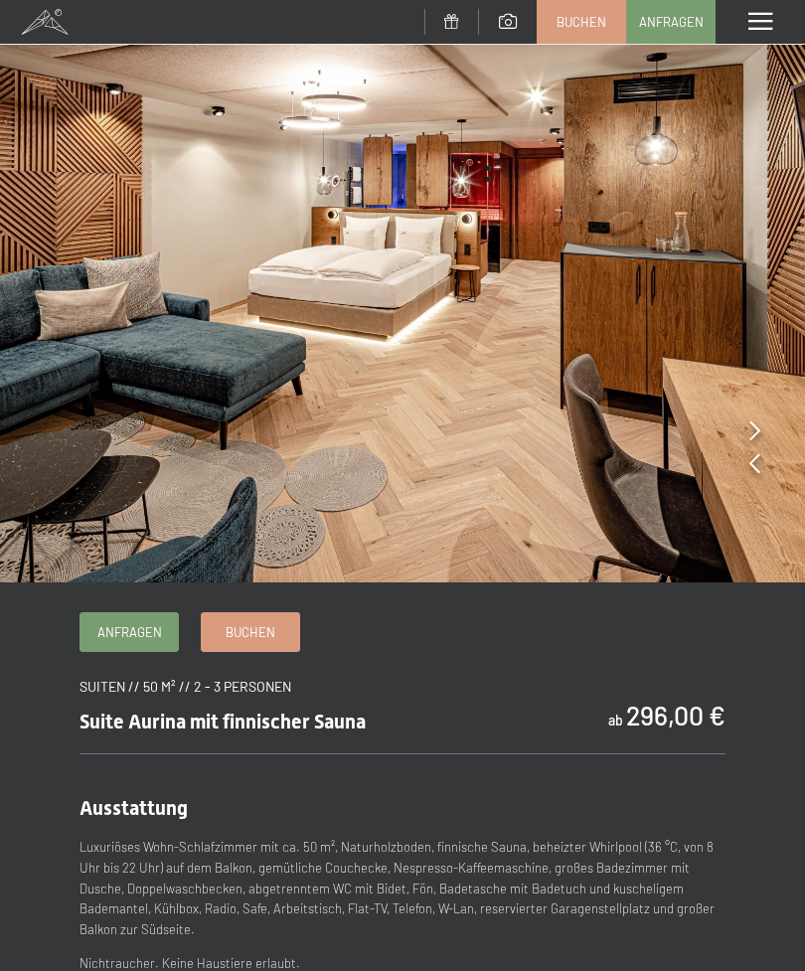
click at [752, 430] on icon at bounding box center [755, 431] width 11 height 20
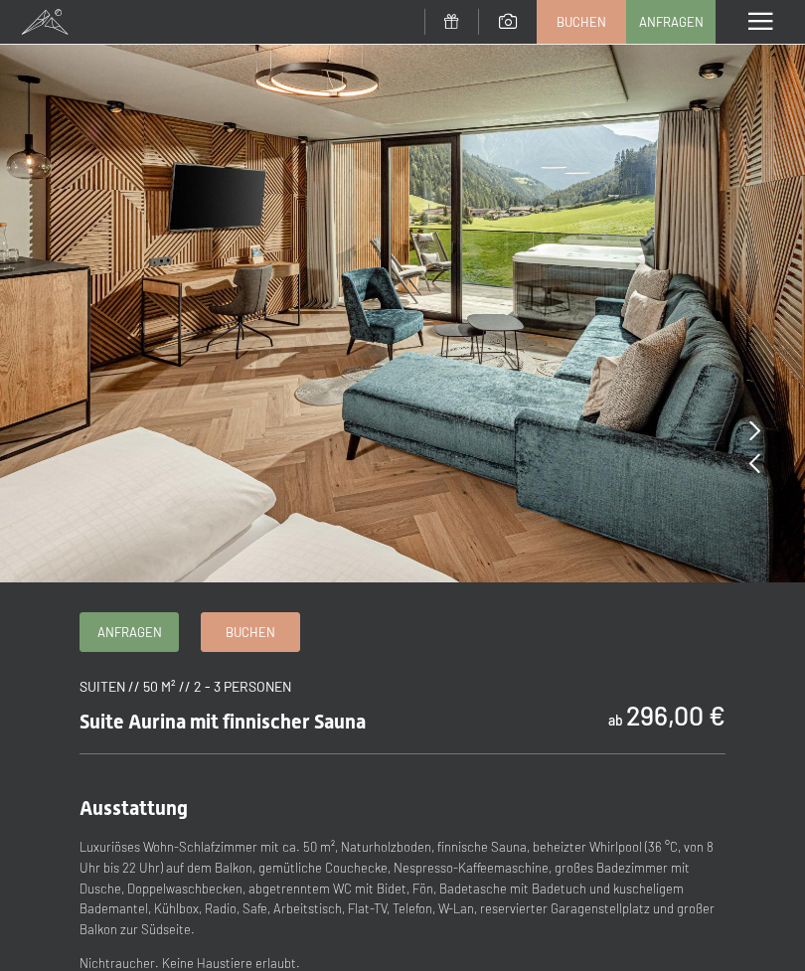
click at [738, 441] on img at bounding box center [402, 291] width 805 height 583
